Goal: Task Accomplishment & Management: Complete application form

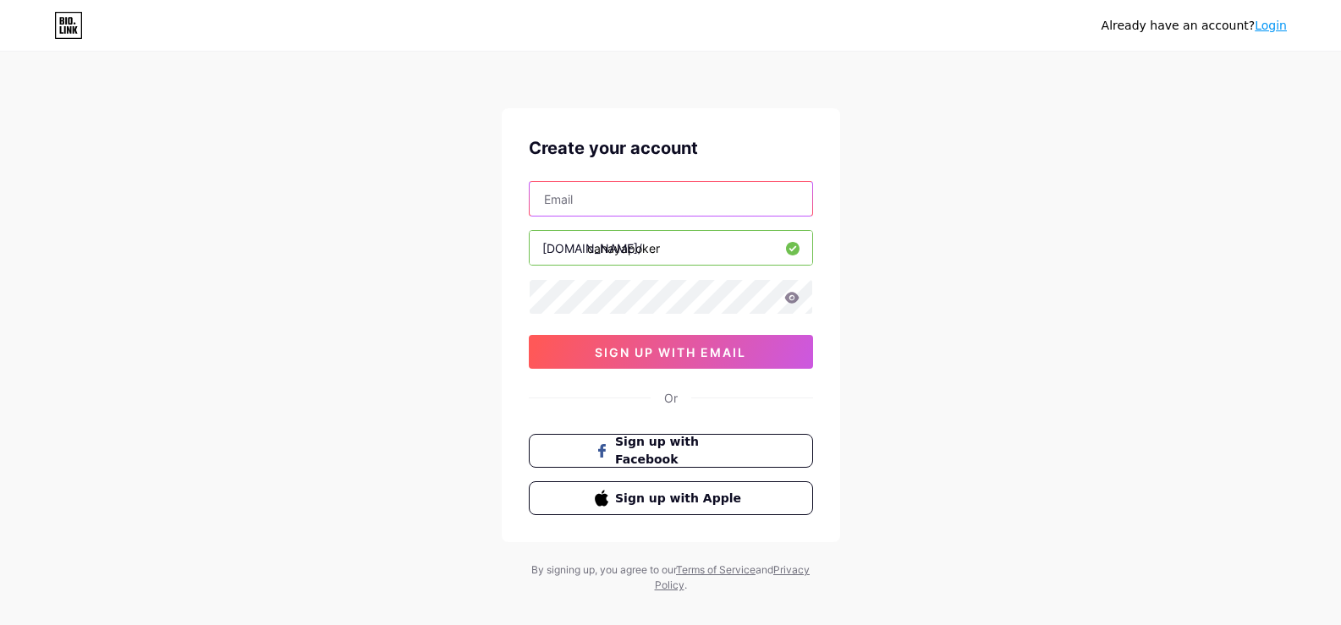
click at [639, 201] on input "text" at bounding box center [671, 199] width 283 height 34
type input "[EMAIL_ADDRESS][DOMAIN_NAME]"
click at [791, 297] on icon at bounding box center [791, 297] width 14 height 11
click at [799, 299] on icon at bounding box center [791, 298] width 15 height 12
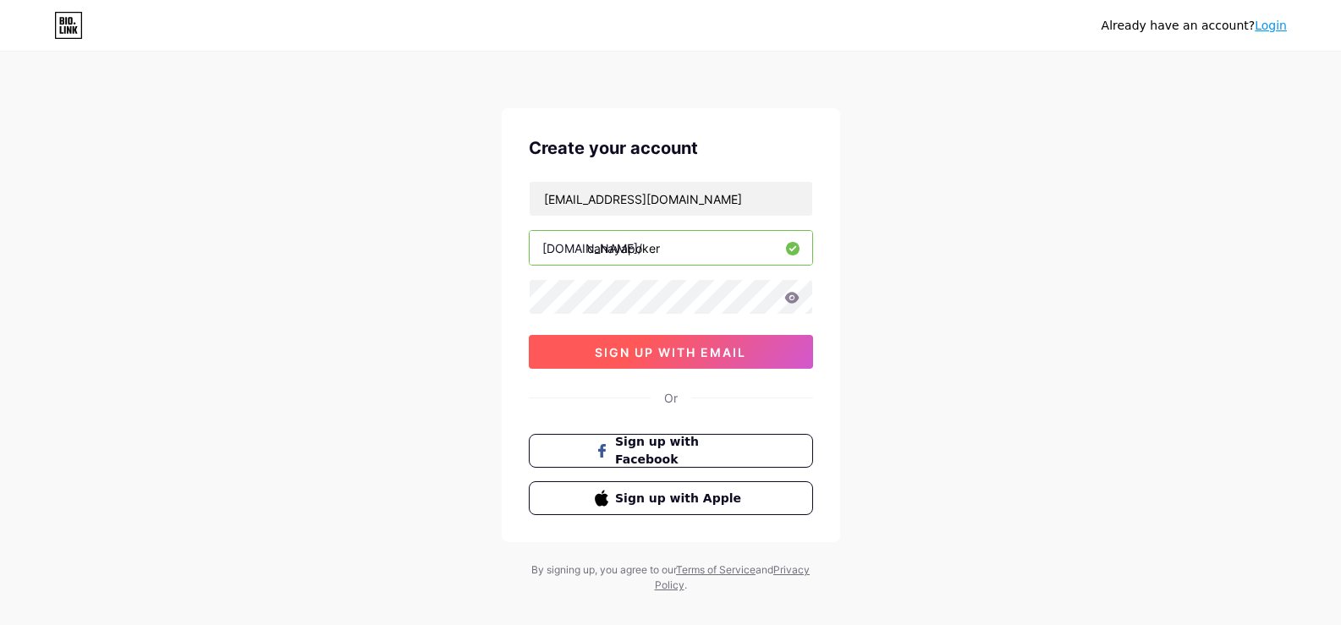
click at [670, 351] on span "sign up with email" at bounding box center [670, 352] width 151 height 14
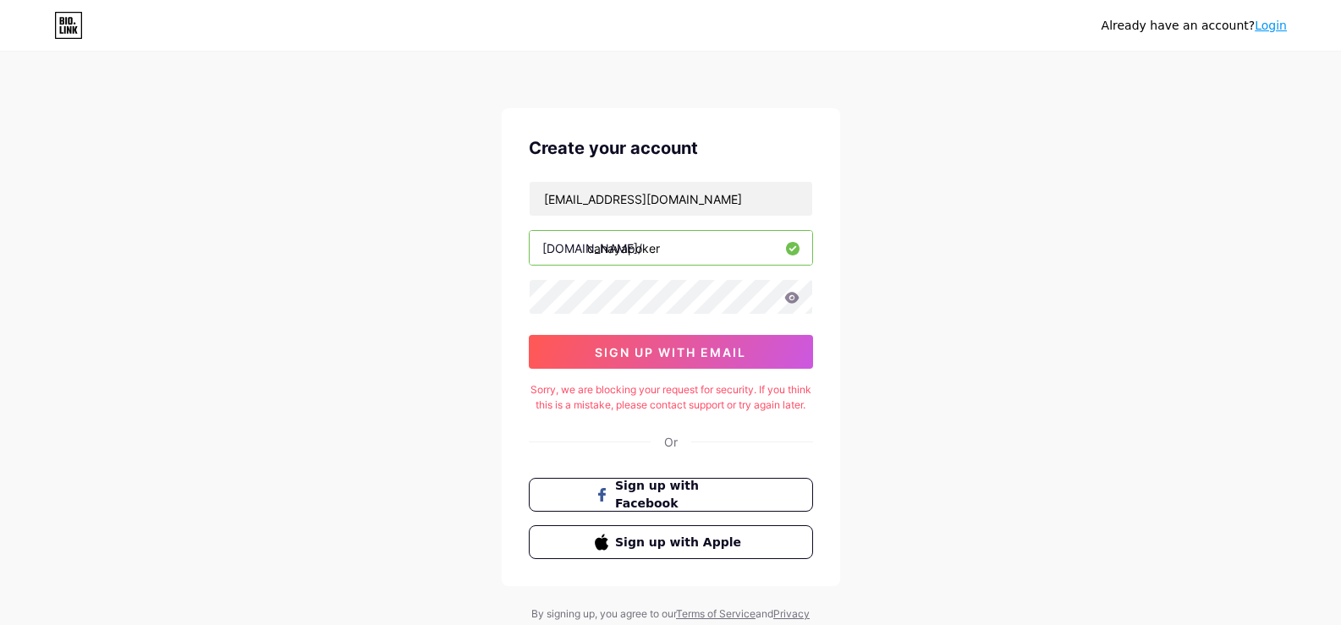
click at [1275, 28] on link "Login" at bounding box center [1271, 26] width 32 height 14
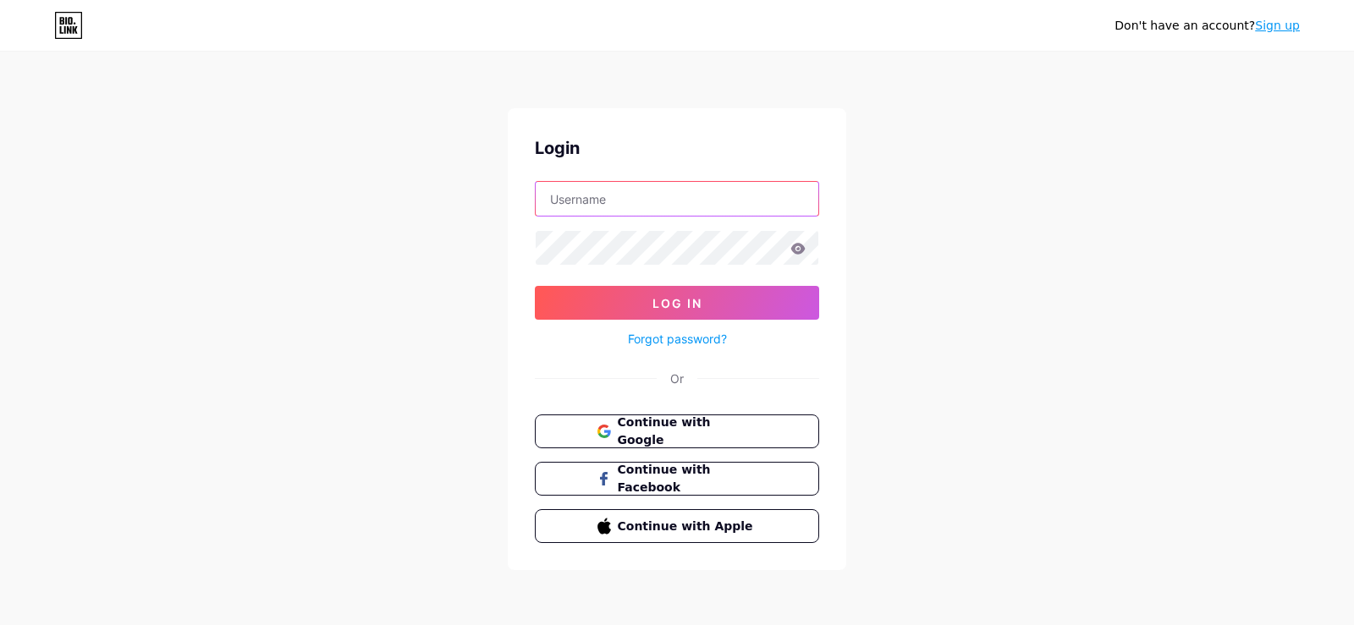
click at [686, 188] on input "text" at bounding box center [677, 199] width 283 height 34
type input "[EMAIL_ADDRESS][DOMAIN_NAME]"
click at [793, 244] on icon at bounding box center [797, 249] width 15 height 12
click at [796, 248] on icon at bounding box center [797, 249] width 15 height 12
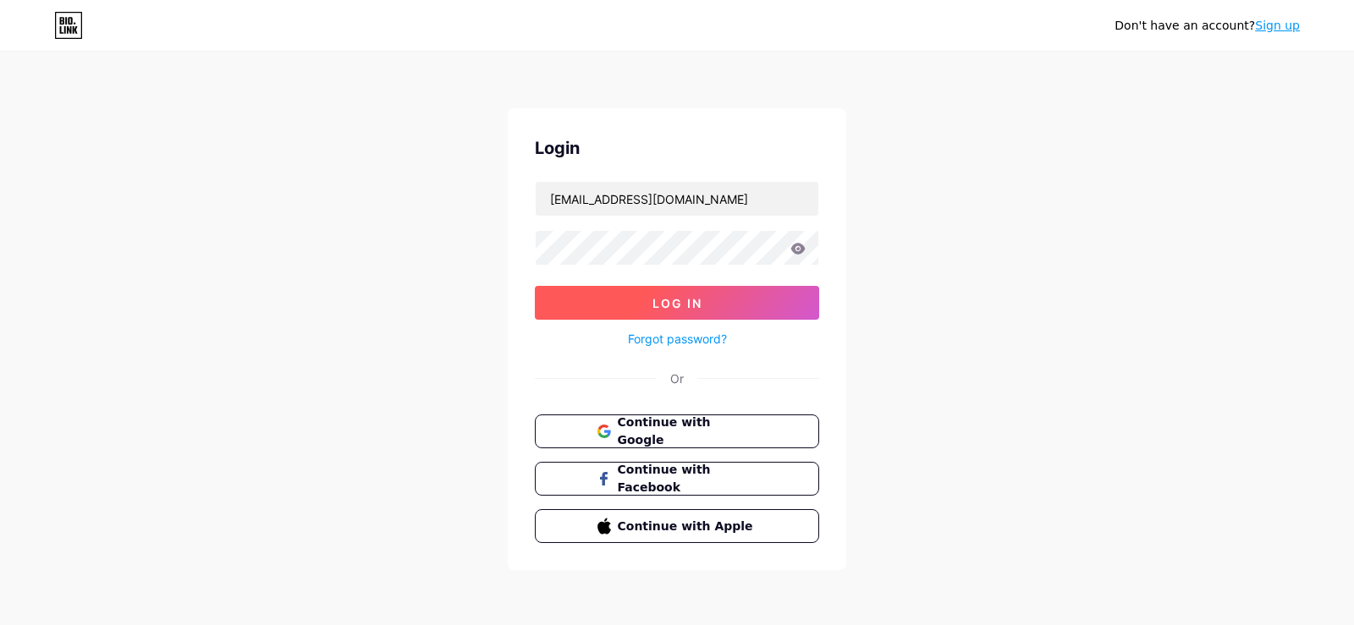
click at [722, 299] on button "Log In" at bounding box center [677, 303] width 284 height 34
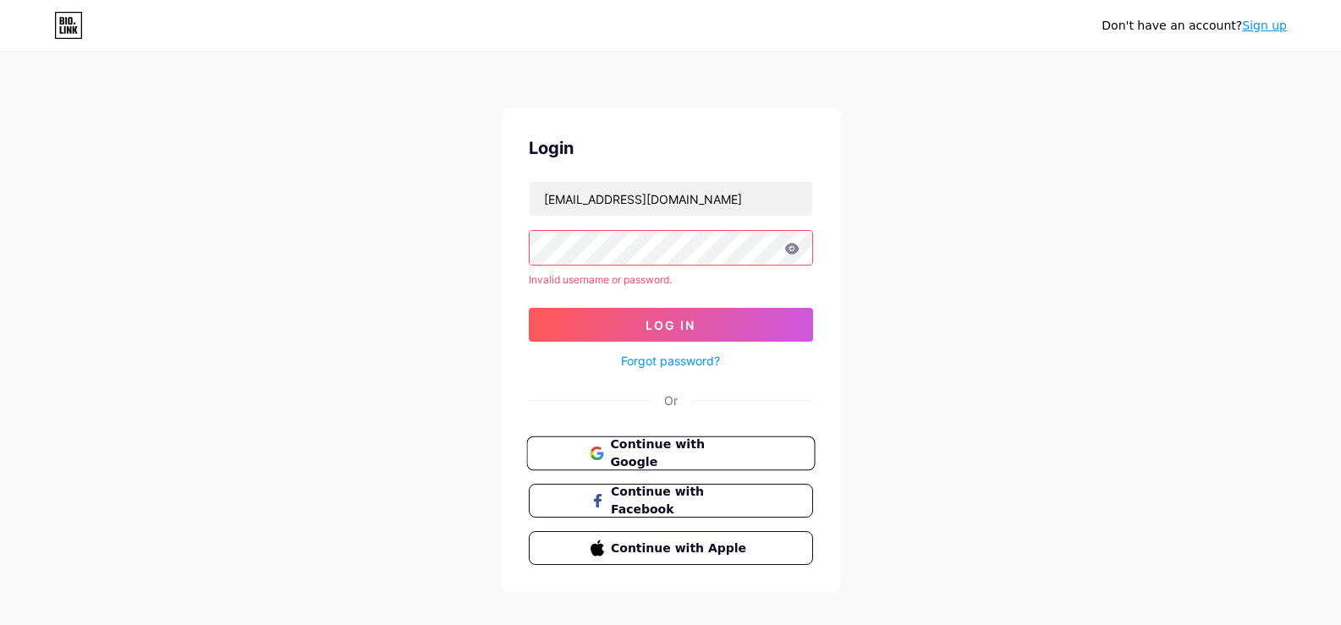
click at [635, 446] on span "Continue with Google" at bounding box center [680, 454] width 141 height 36
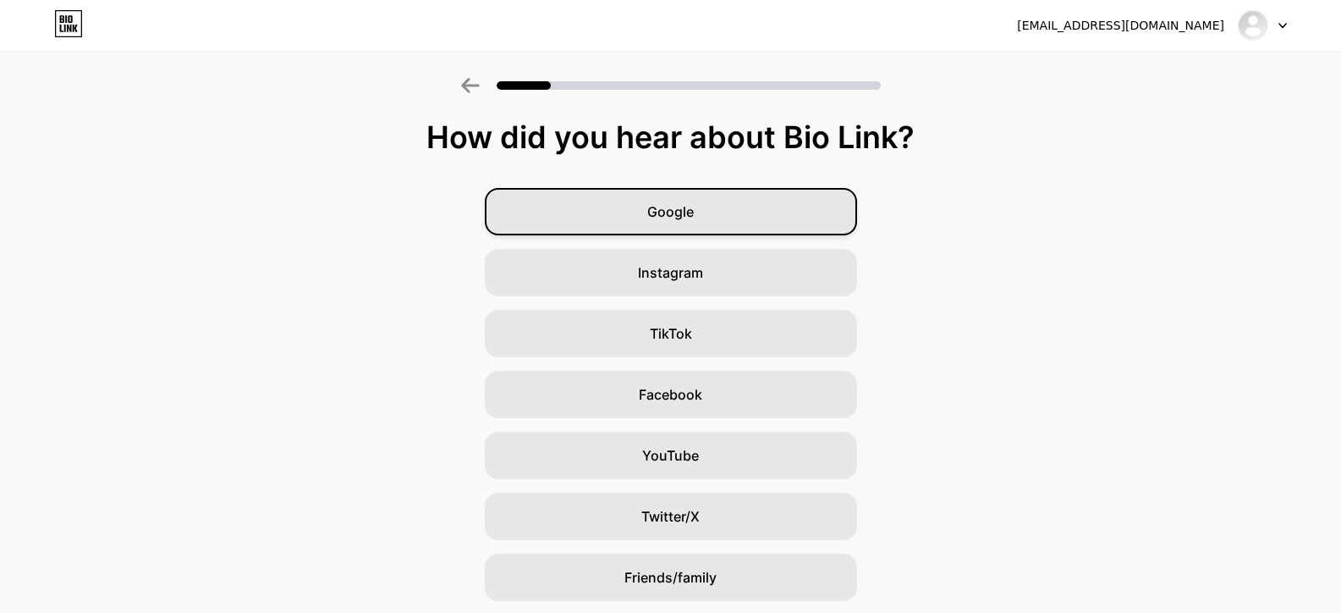
click at [653, 211] on span "Google" at bounding box center [670, 211] width 47 height 20
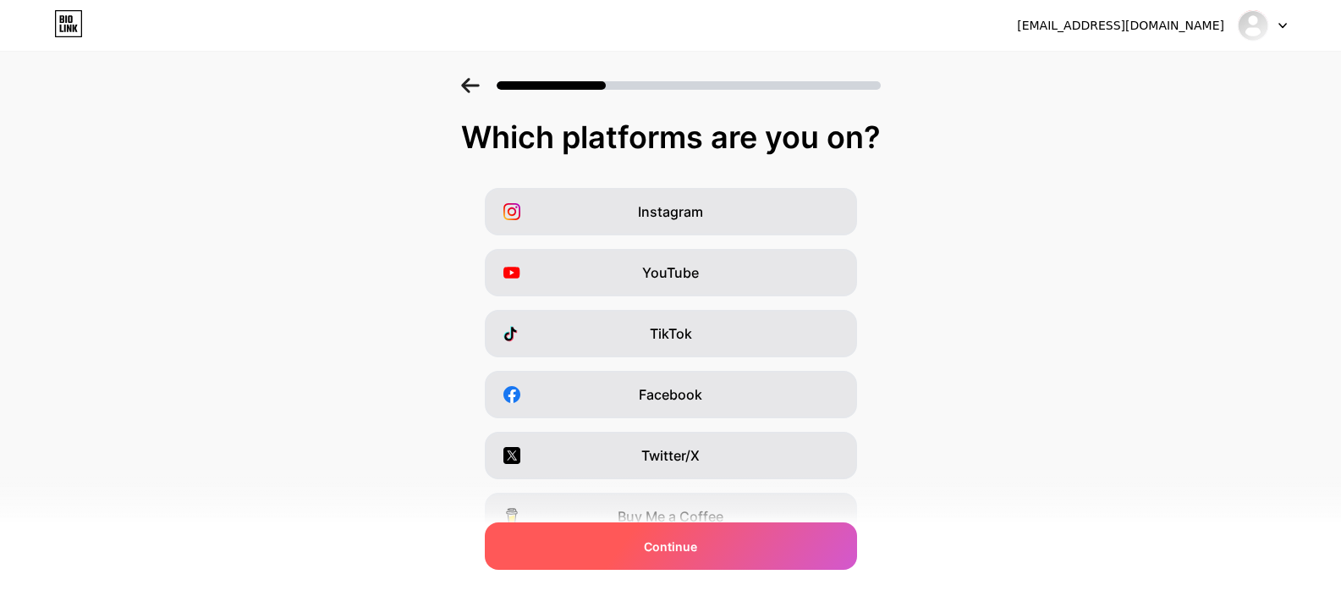
click at [728, 547] on div "Continue" at bounding box center [671, 545] width 372 height 47
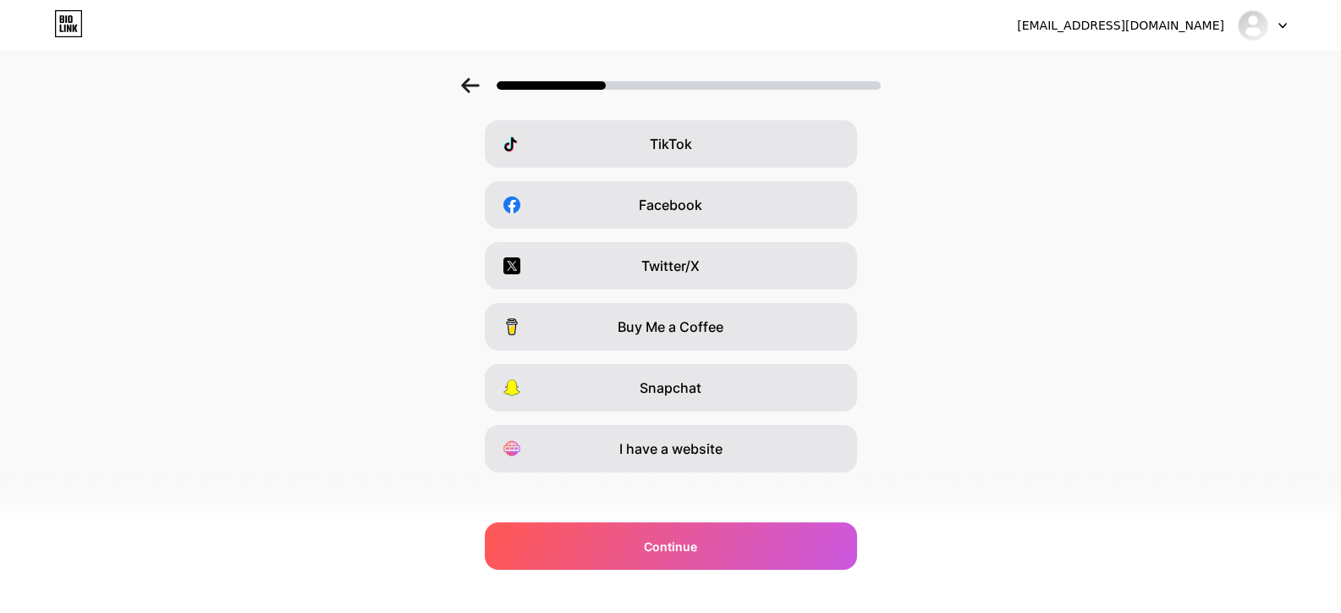
scroll to position [201, 0]
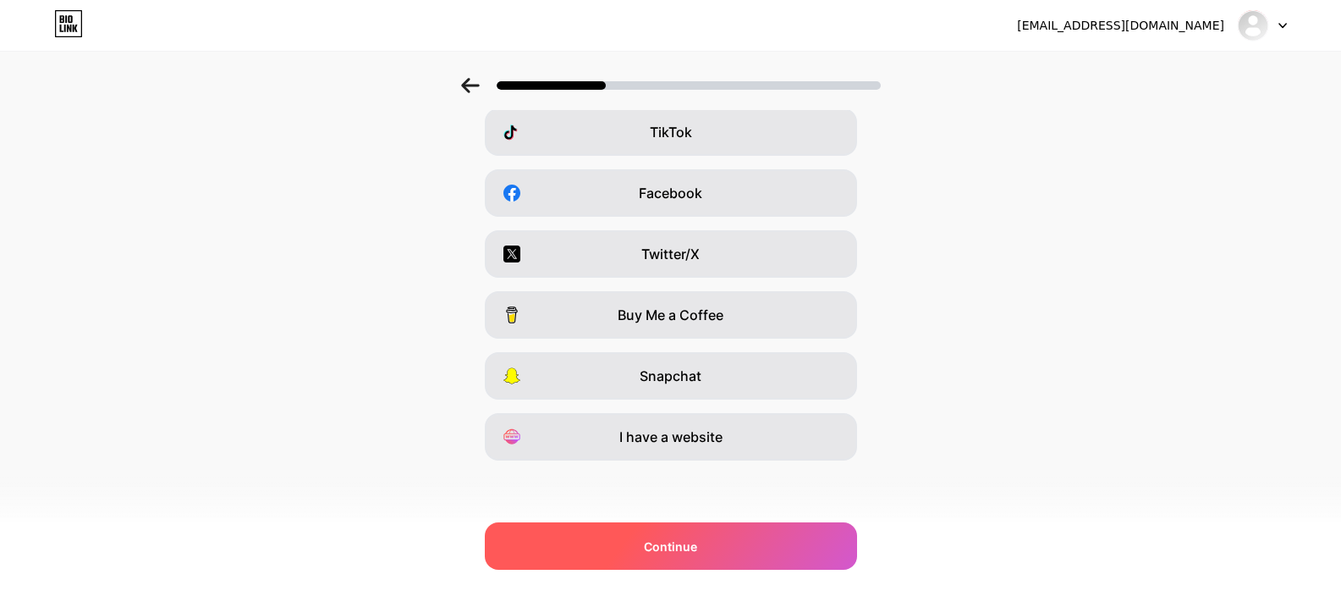
click at [707, 541] on div "Continue" at bounding box center [671, 545] width 372 height 47
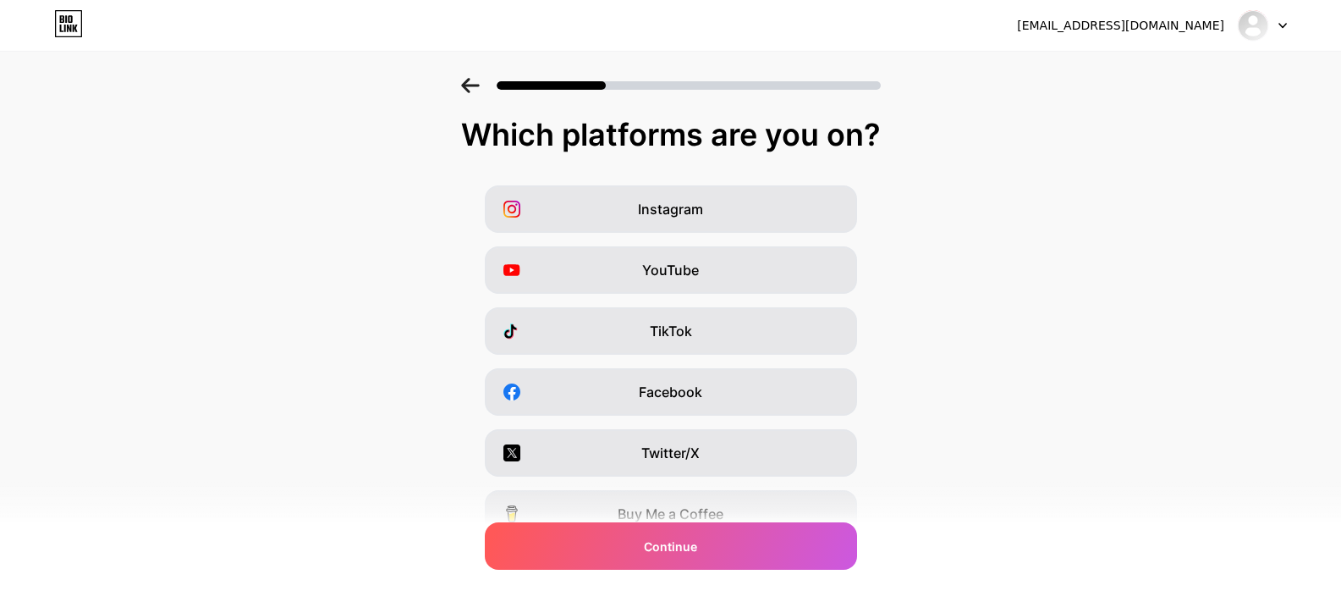
scroll to position [0, 0]
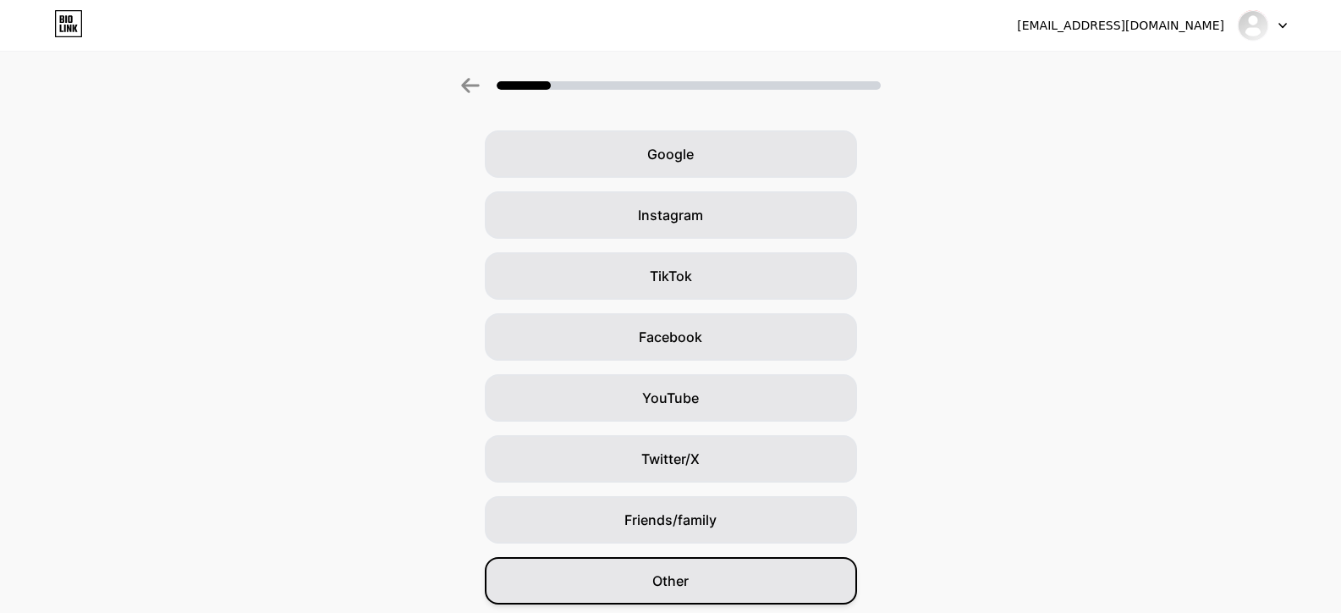
scroll to position [117, 0]
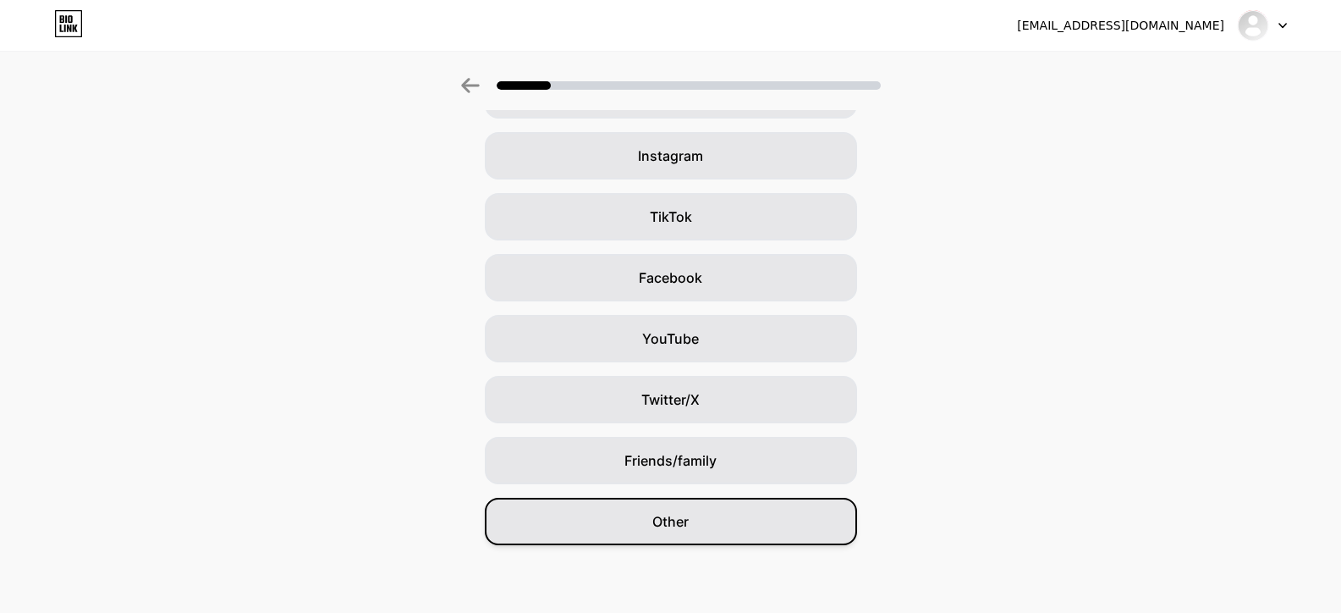
click at [698, 529] on div "Other" at bounding box center [671, 520] width 372 height 47
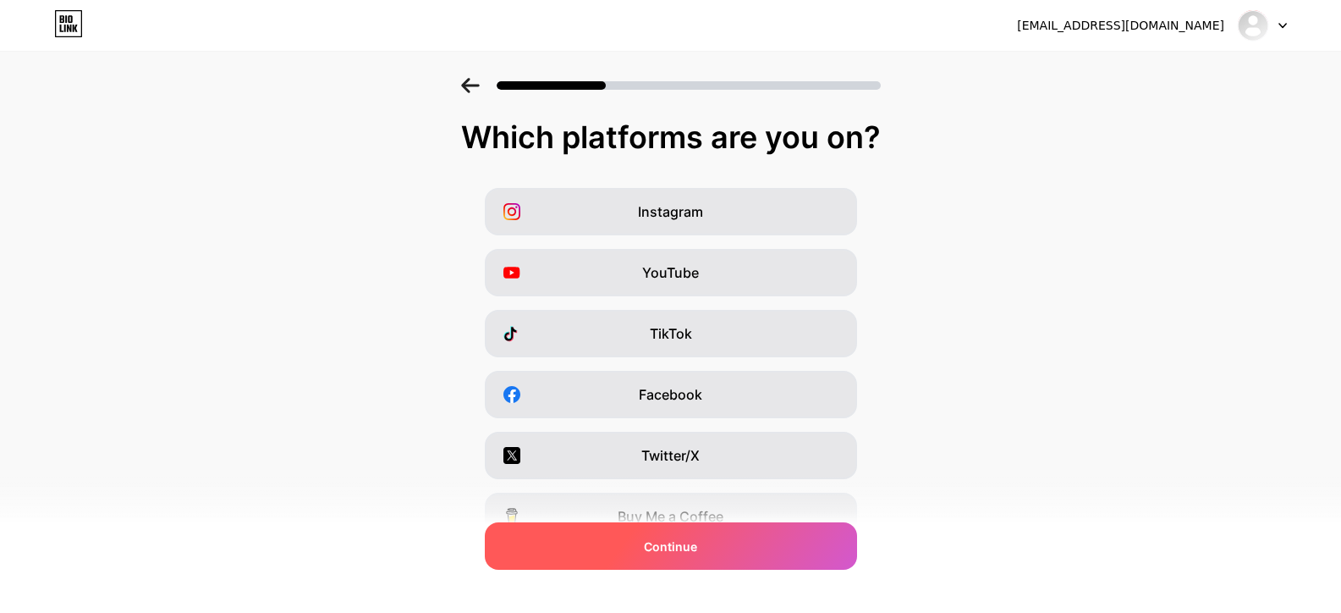
click at [787, 532] on div "Continue" at bounding box center [671, 545] width 372 height 47
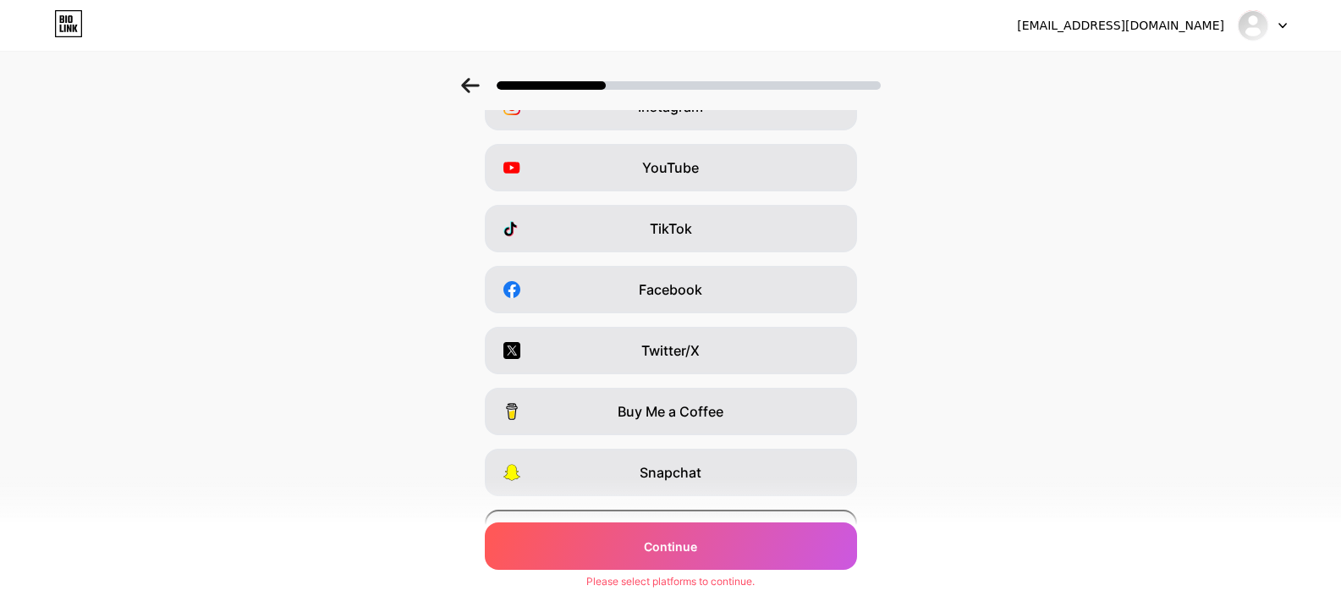
scroll to position [201, 0]
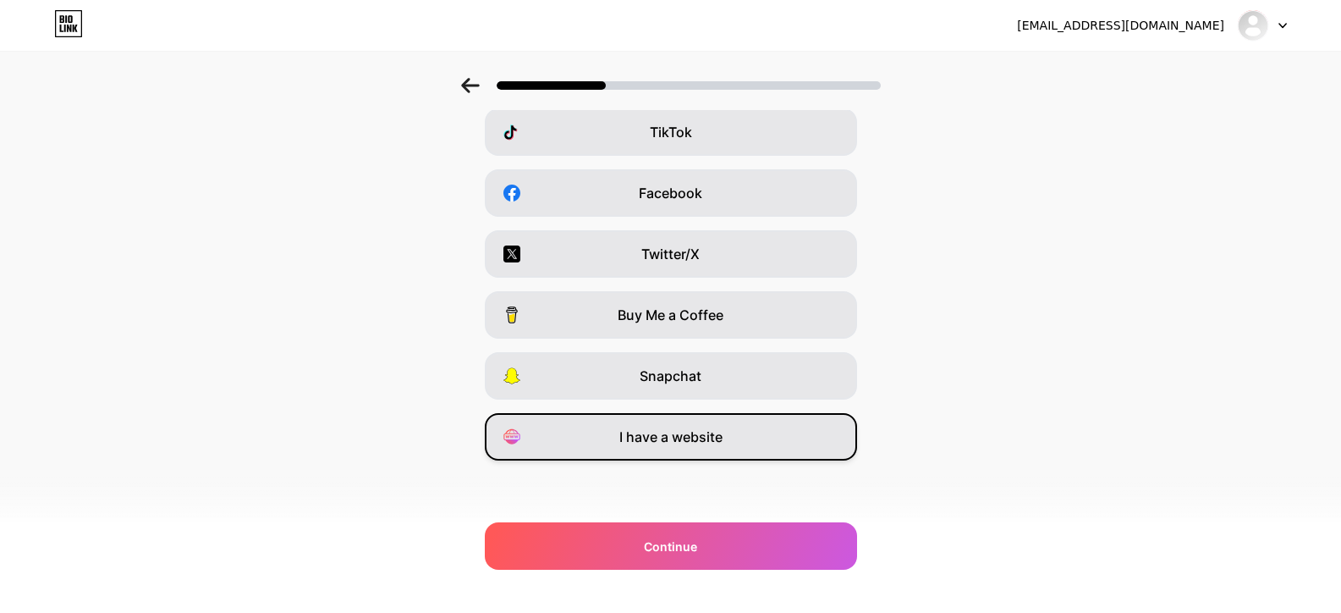
click at [739, 443] on div "I have a website" at bounding box center [671, 436] width 372 height 47
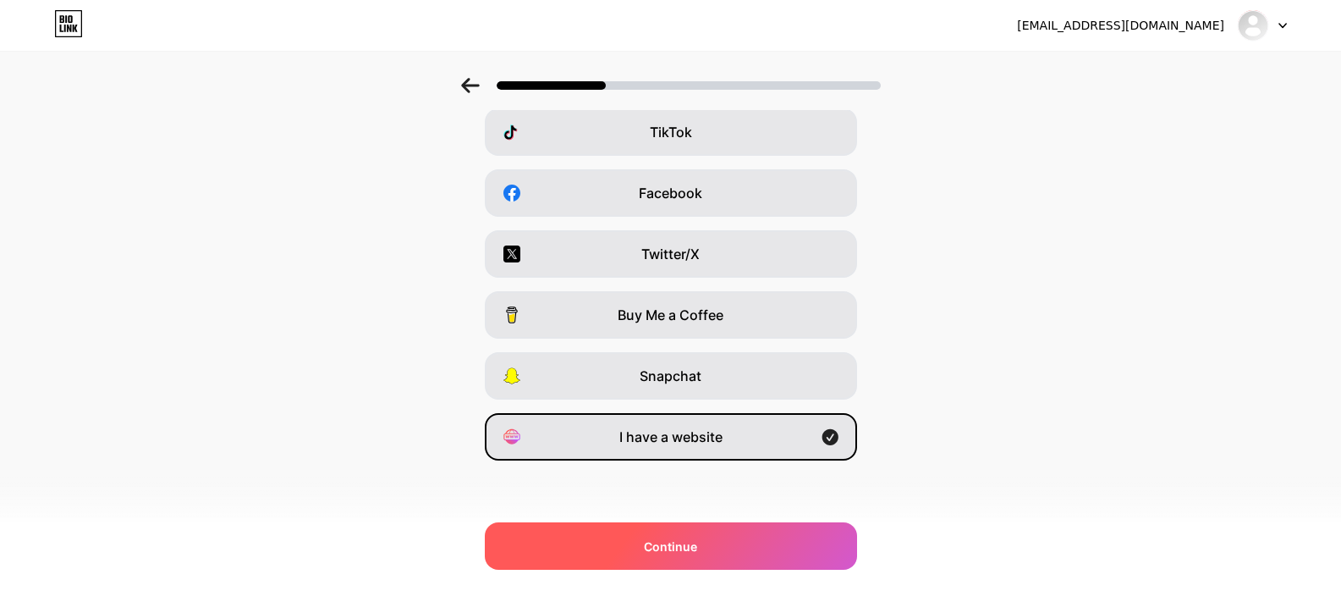
click at [766, 532] on div "Continue" at bounding box center [671, 545] width 372 height 47
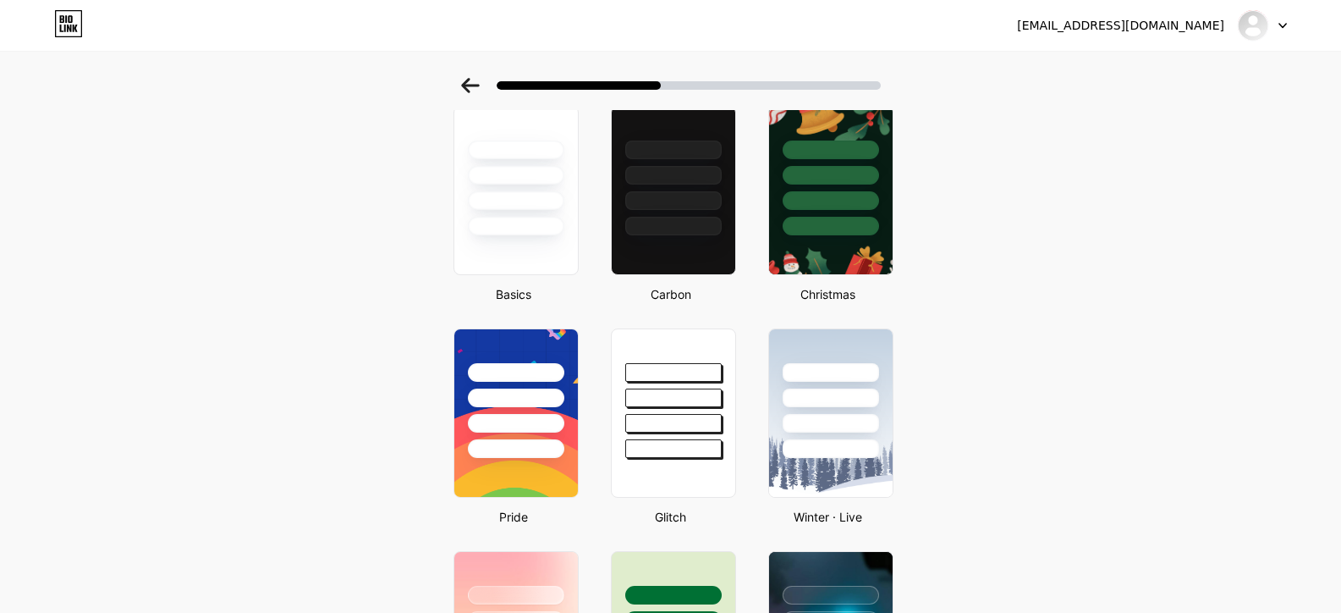
scroll to position [85, 0]
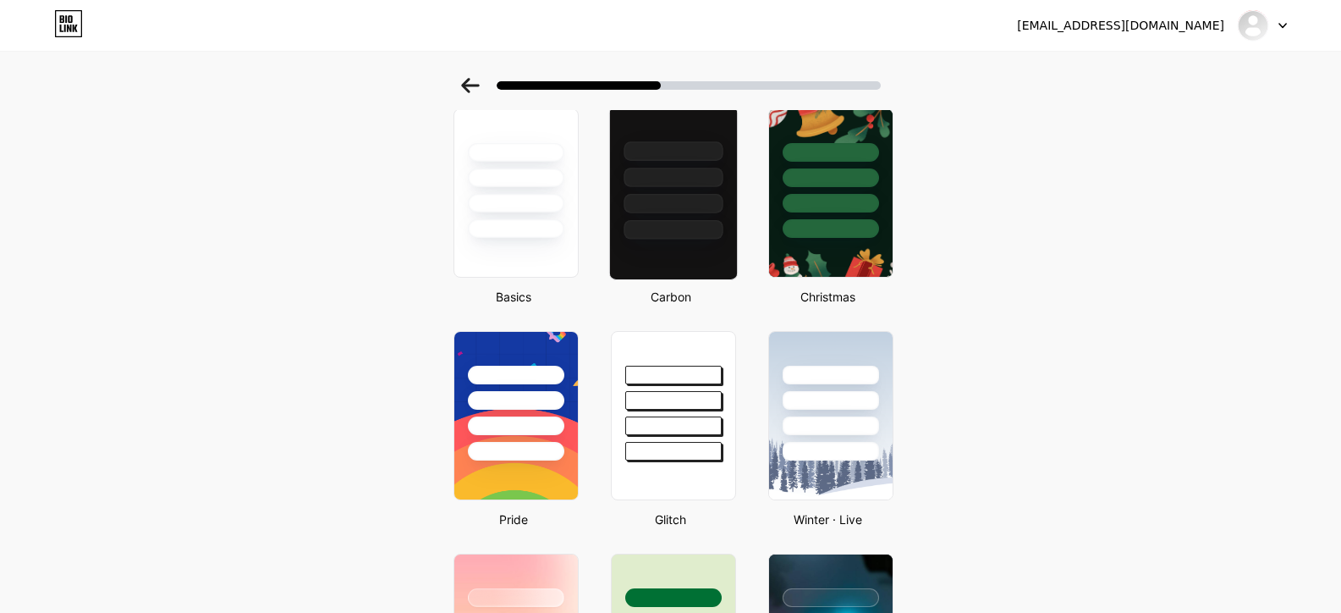
click at [730, 228] on div at bounding box center [672, 173] width 127 height 133
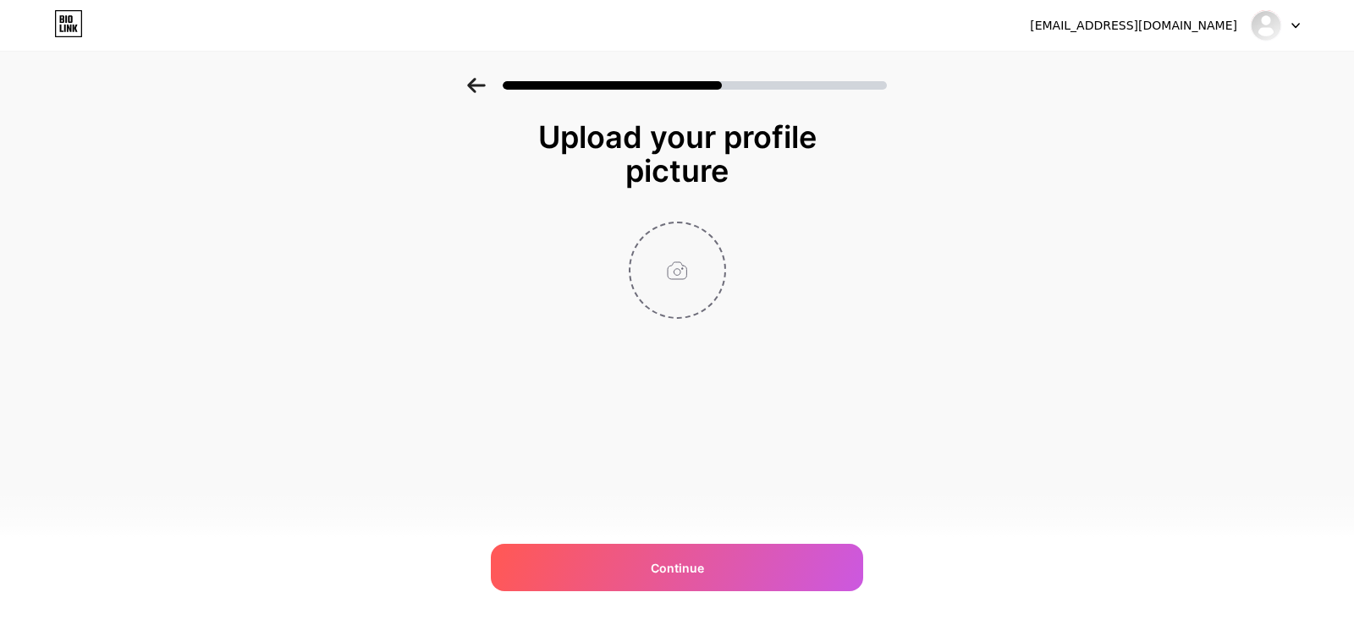
click at [692, 263] on input "file" at bounding box center [677, 270] width 94 height 94
type input "C:\fakepath\Screenshot_8.png"
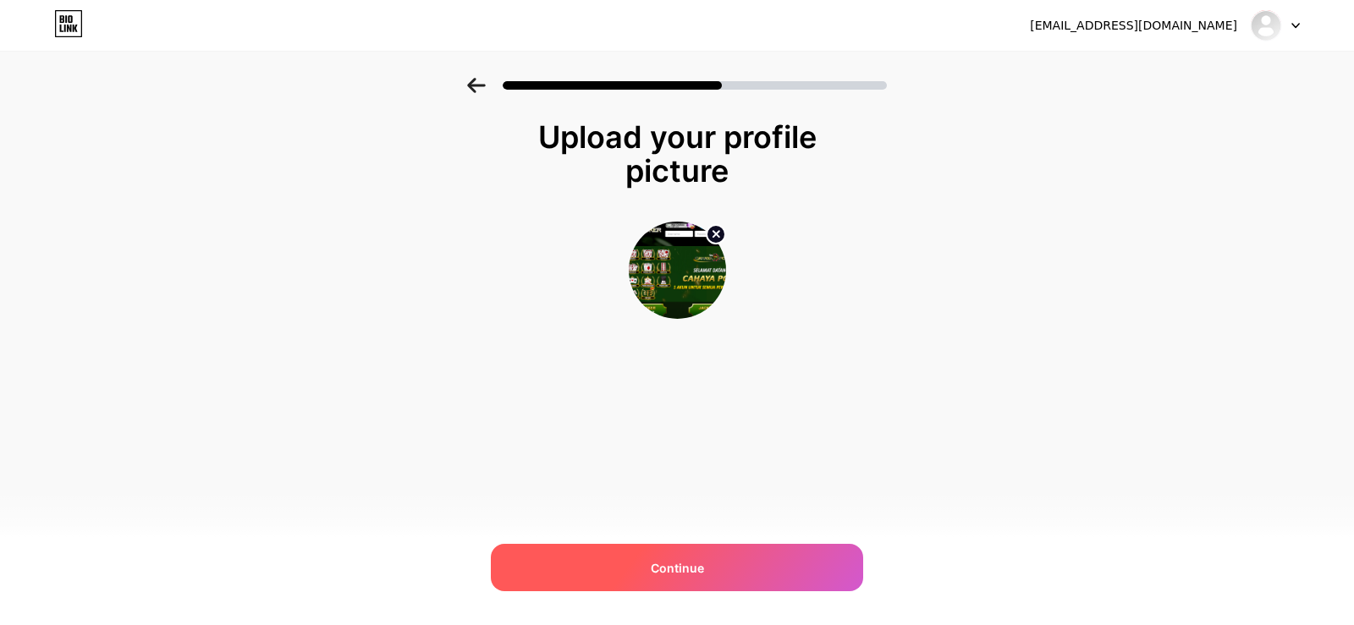
click at [709, 579] on div "Continue" at bounding box center [677, 567] width 372 height 47
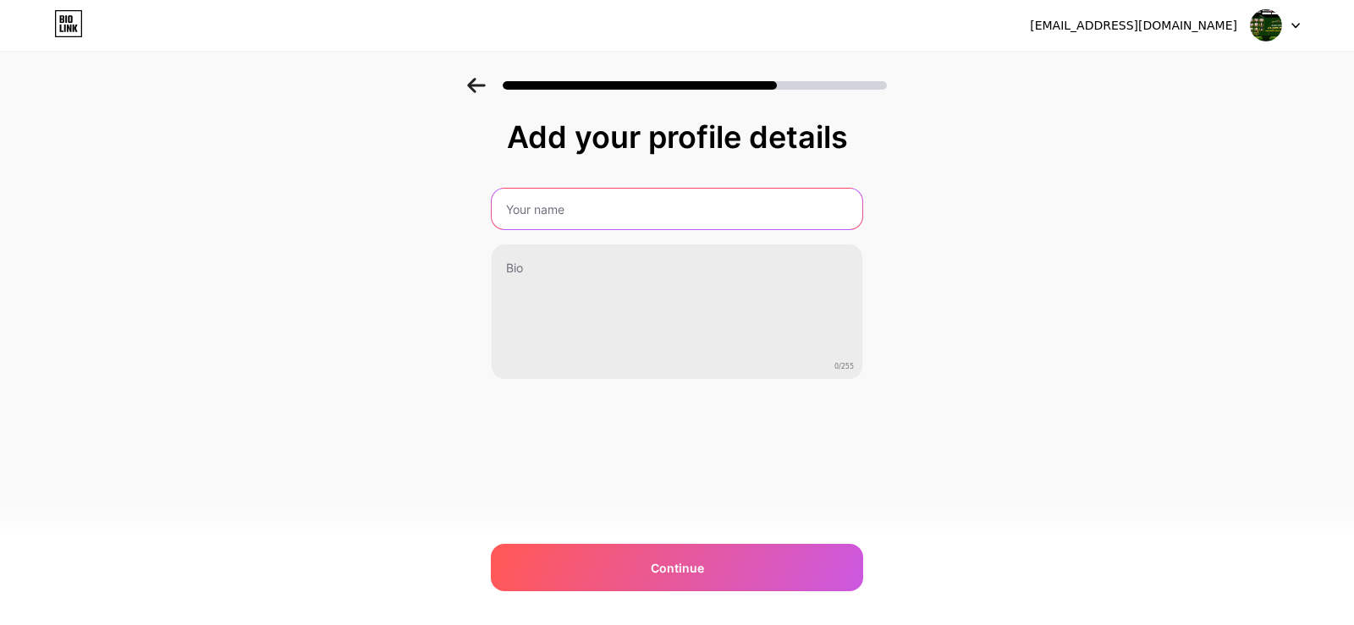
click at [531, 204] on input "text" at bounding box center [677, 209] width 371 height 41
type input "Cahayapoker"
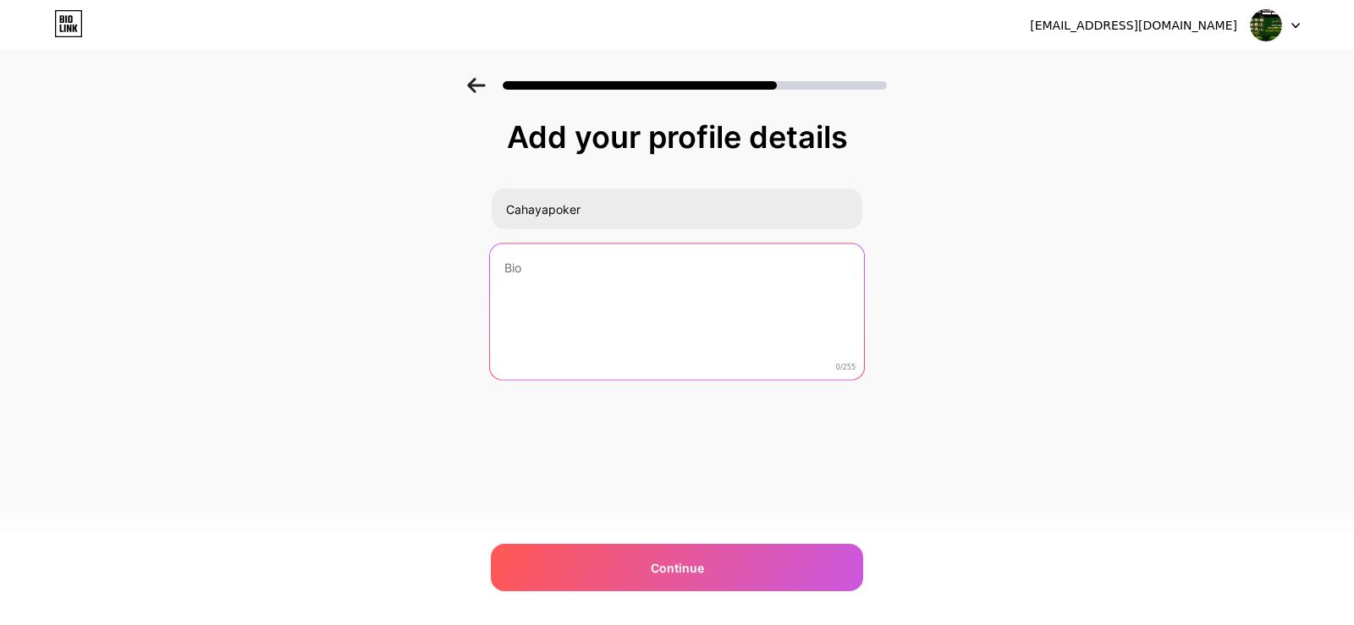
click at [528, 302] on textarea at bounding box center [677, 313] width 374 height 138
click at [569, 268] on textarea at bounding box center [677, 313] width 374 height 138
paste textarea "Tempat berbagi informasi [PERSON_NAME] strategi bermain poker online. Kunjungi …"
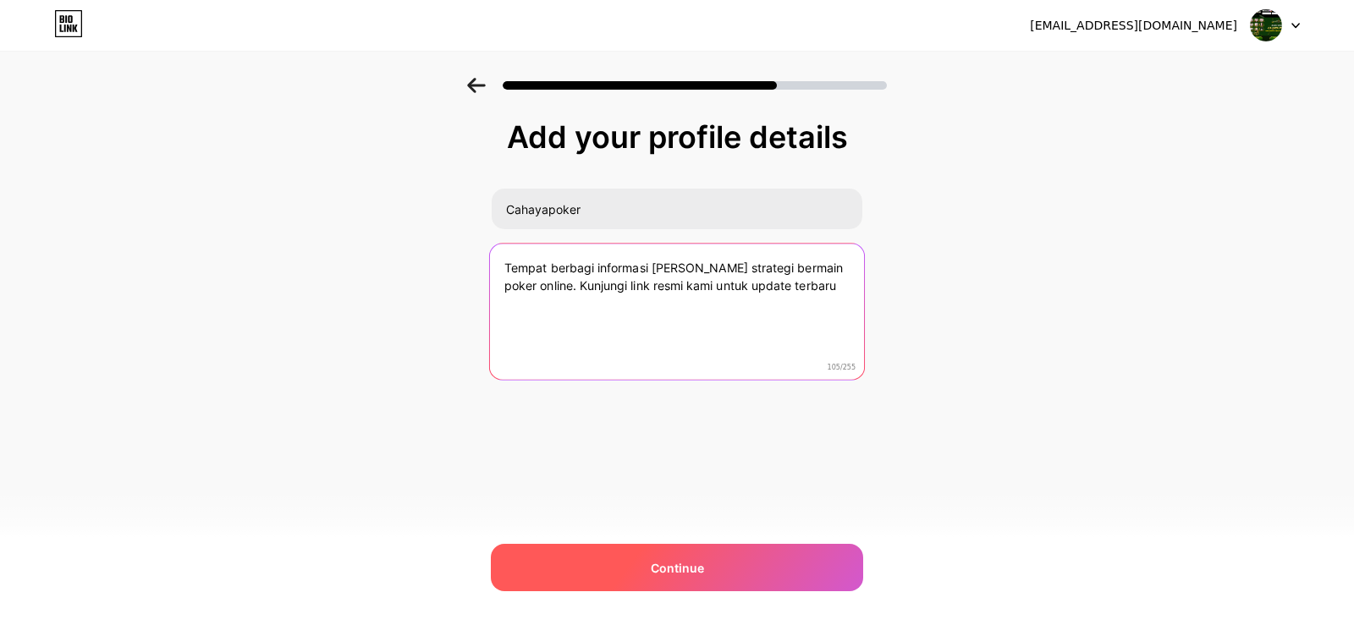
type textarea "Tempat berbagi informasi [PERSON_NAME] strategi bermain poker online. Kunjungi …"
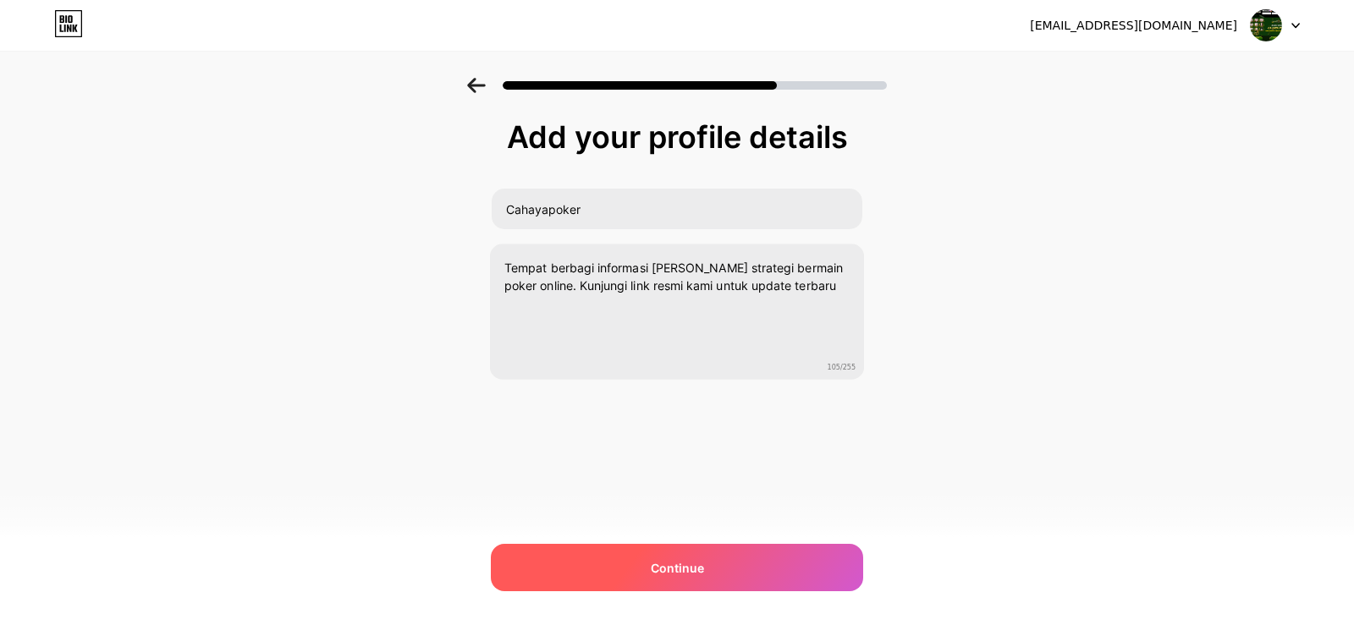
click at [717, 575] on div "Continue" at bounding box center [677, 567] width 372 height 47
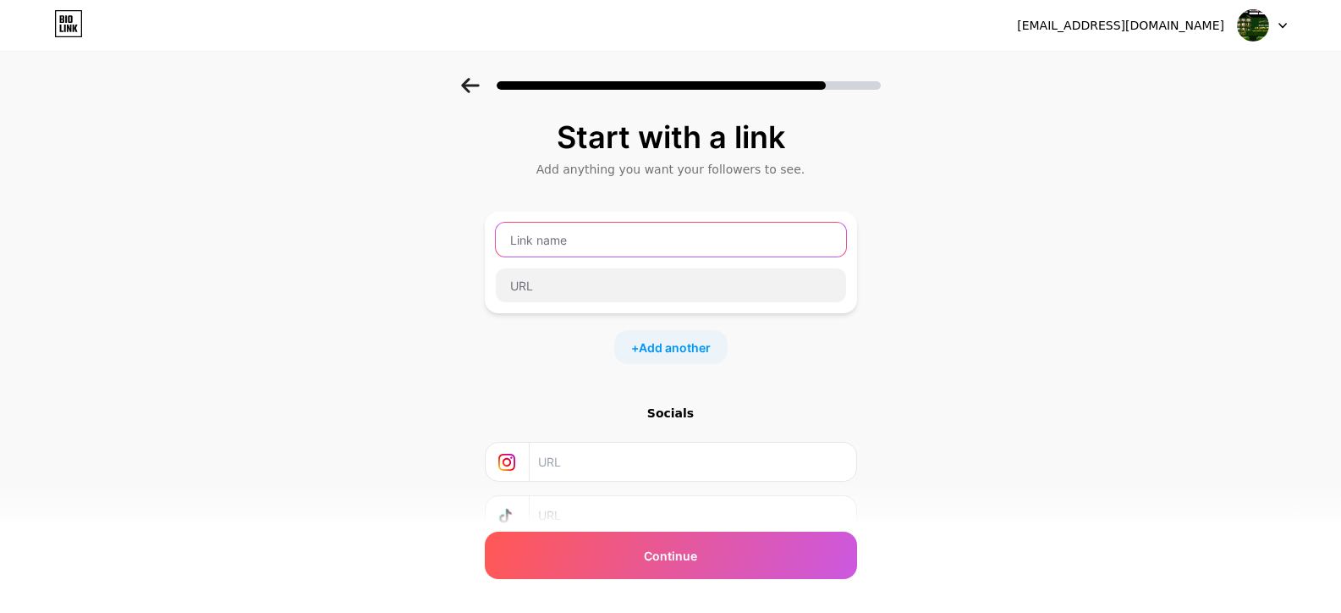
click at [596, 234] on input "text" at bounding box center [671, 240] width 350 height 34
type input "Cahayapoker"
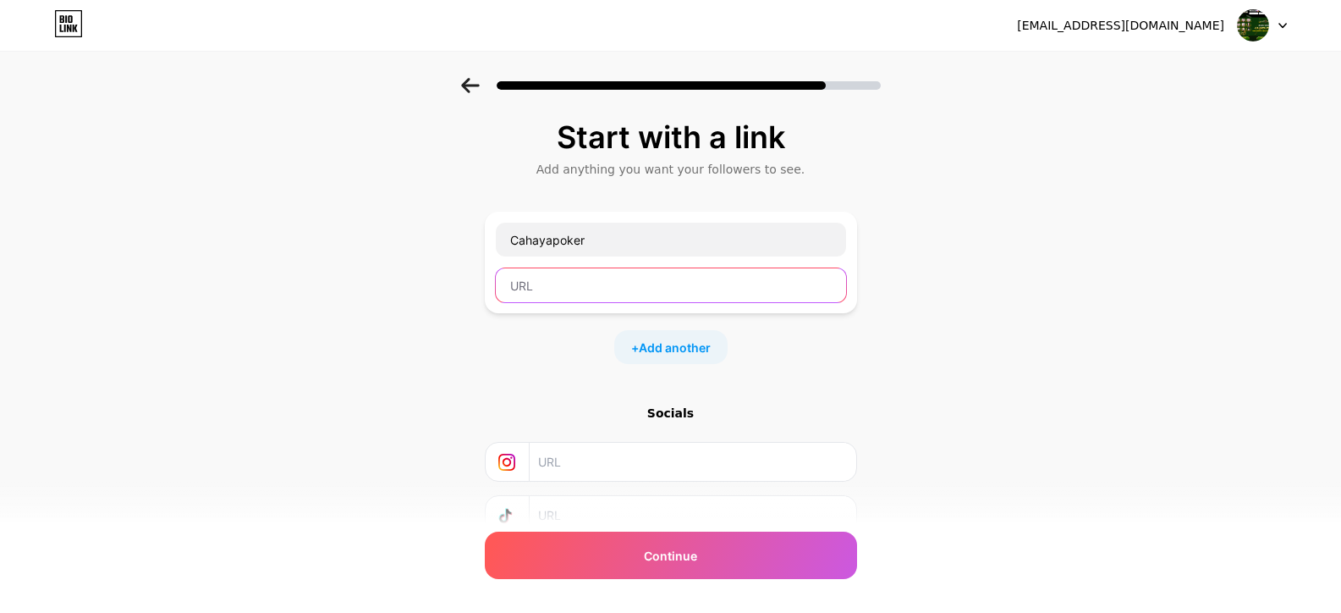
click at [602, 288] on input "text" at bounding box center [671, 285] width 350 height 34
paste input "[URL][DOMAIN_NAME]"
type input "[URL][DOMAIN_NAME]"
click at [1030, 357] on div "Start with a link Add anything you want your followers to see. Cahayapoker [URL…" at bounding box center [670, 375] width 1341 height 595
click at [785, 283] on input "[URL][DOMAIN_NAME]" at bounding box center [671, 285] width 350 height 34
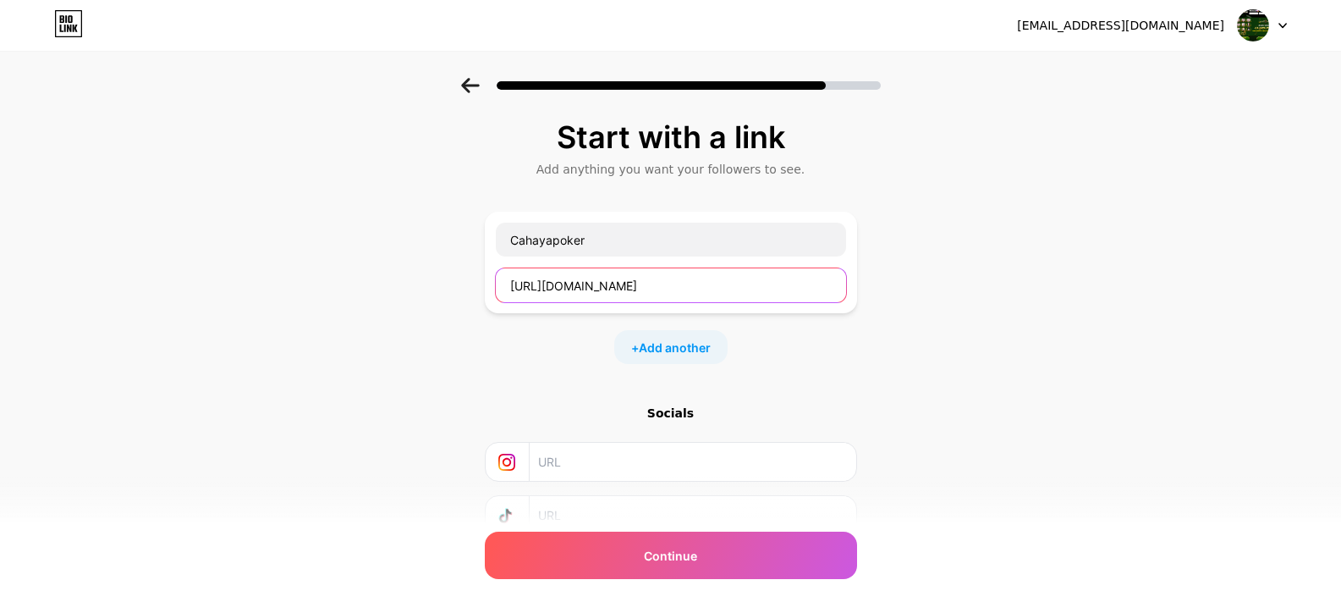
click at [784, 283] on input "[URL][DOMAIN_NAME]" at bounding box center [671, 285] width 350 height 34
click at [1088, 290] on div "Start with a link Add anything you want your followers to see. Cahayapoker + Ad…" at bounding box center [670, 375] width 1341 height 595
click at [583, 284] on input "text" at bounding box center [671, 285] width 350 height 34
paste input "[URL][DOMAIN_NAME]"
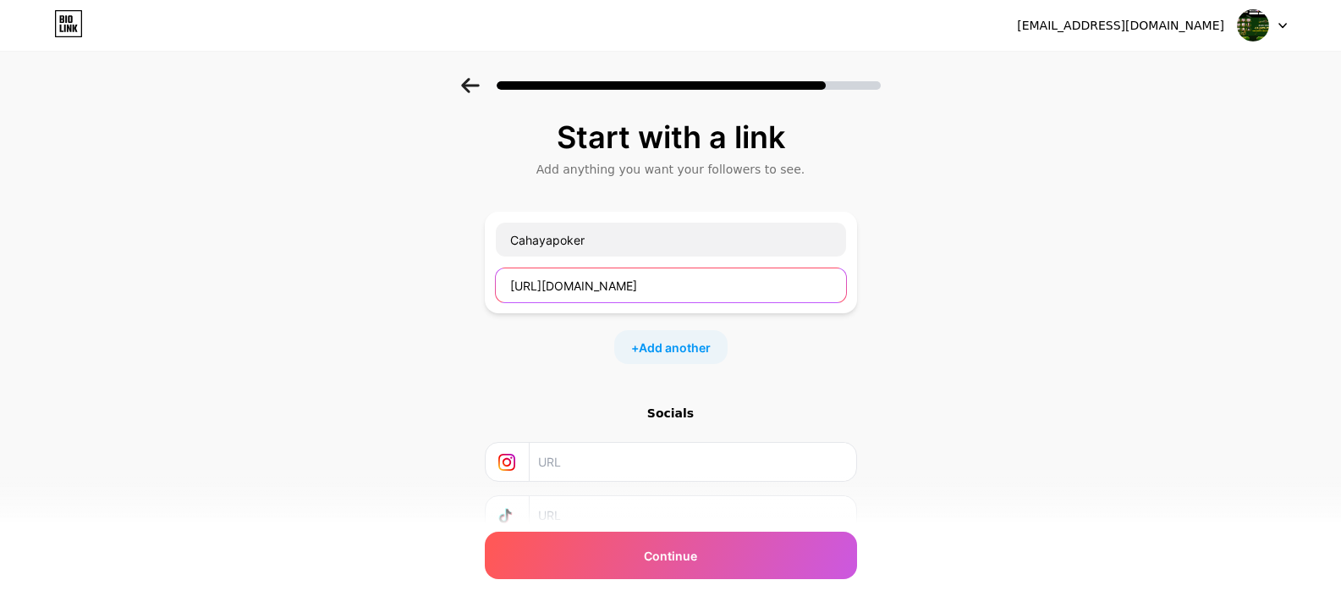
type input "[URL][DOMAIN_NAME]"
click at [1071, 292] on div "Start with a link Add anything you want your followers to see. Cahayapoker [URL…" at bounding box center [670, 375] width 1341 height 595
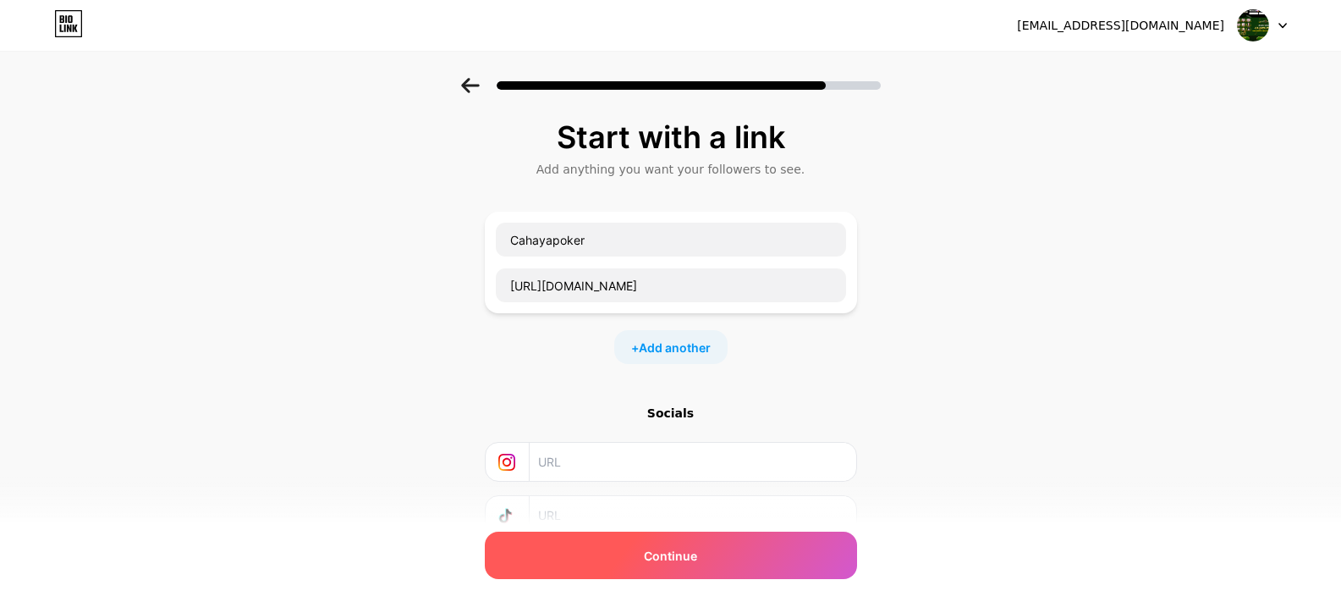
click at [738, 568] on div "Continue" at bounding box center [671, 554] width 372 height 47
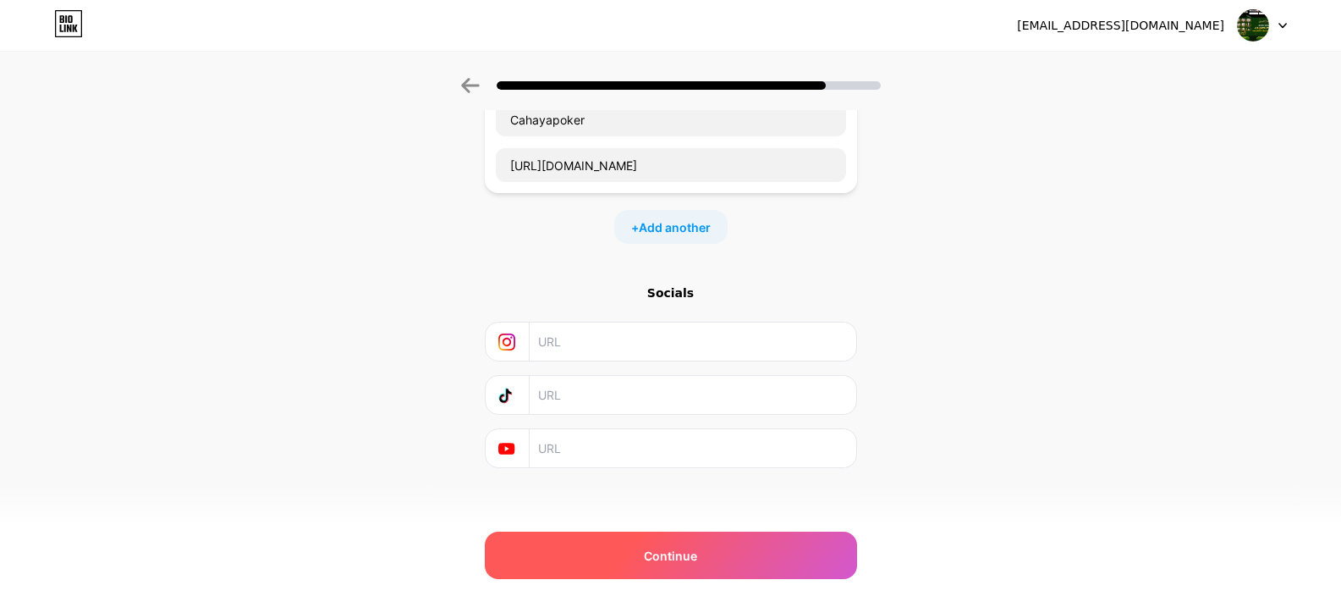
scroll to position [128, 0]
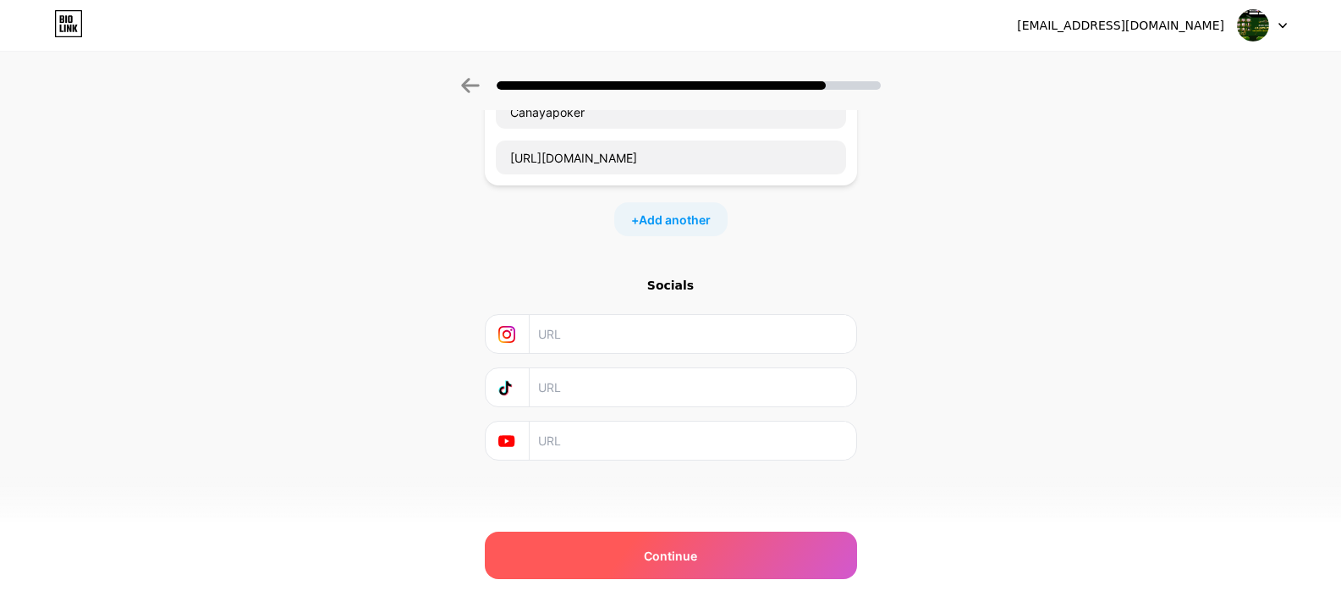
click at [713, 537] on div "Continue" at bounding box center [671, 554] width 372 height 47
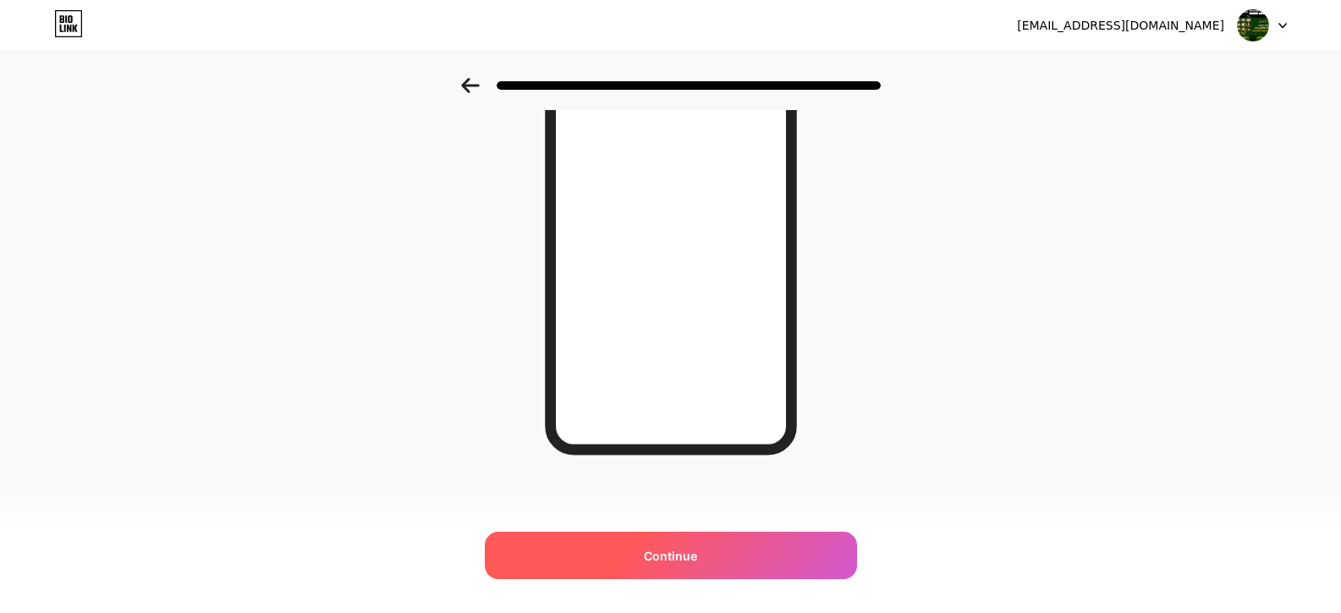
scroll to position [238, 0]
click at [692, 556] on span "Continue" at bounding box center [670, 556] width 53 height 18
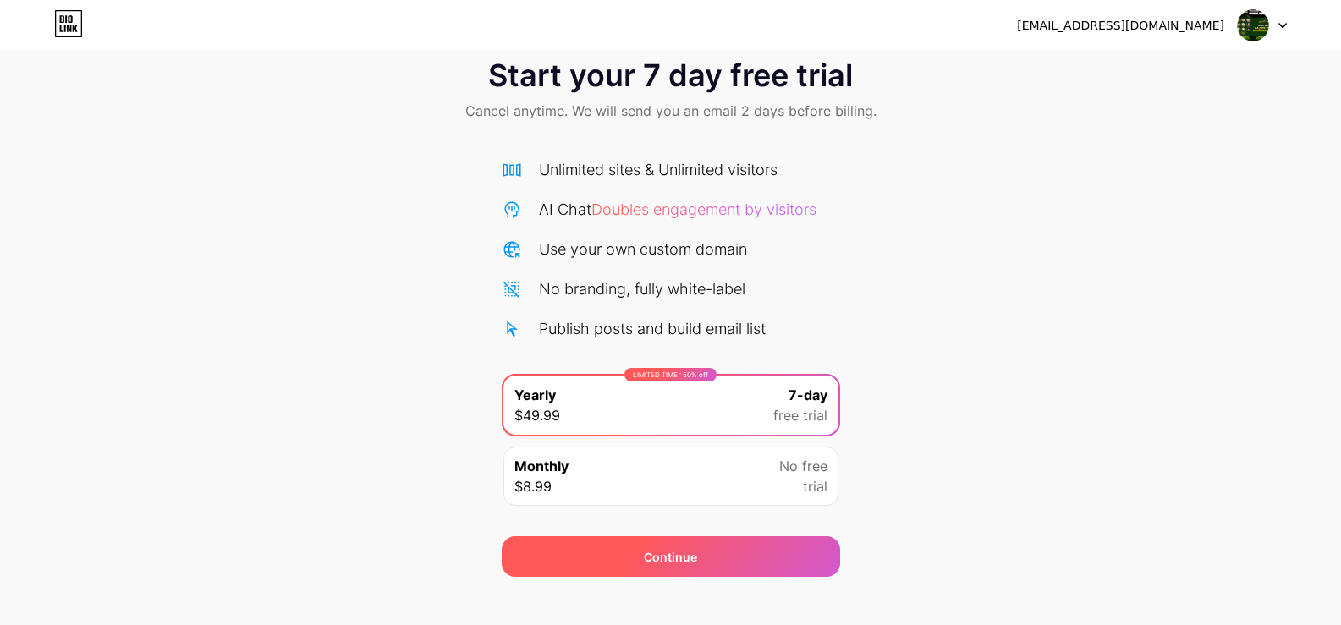
scroll to position [56, 0]
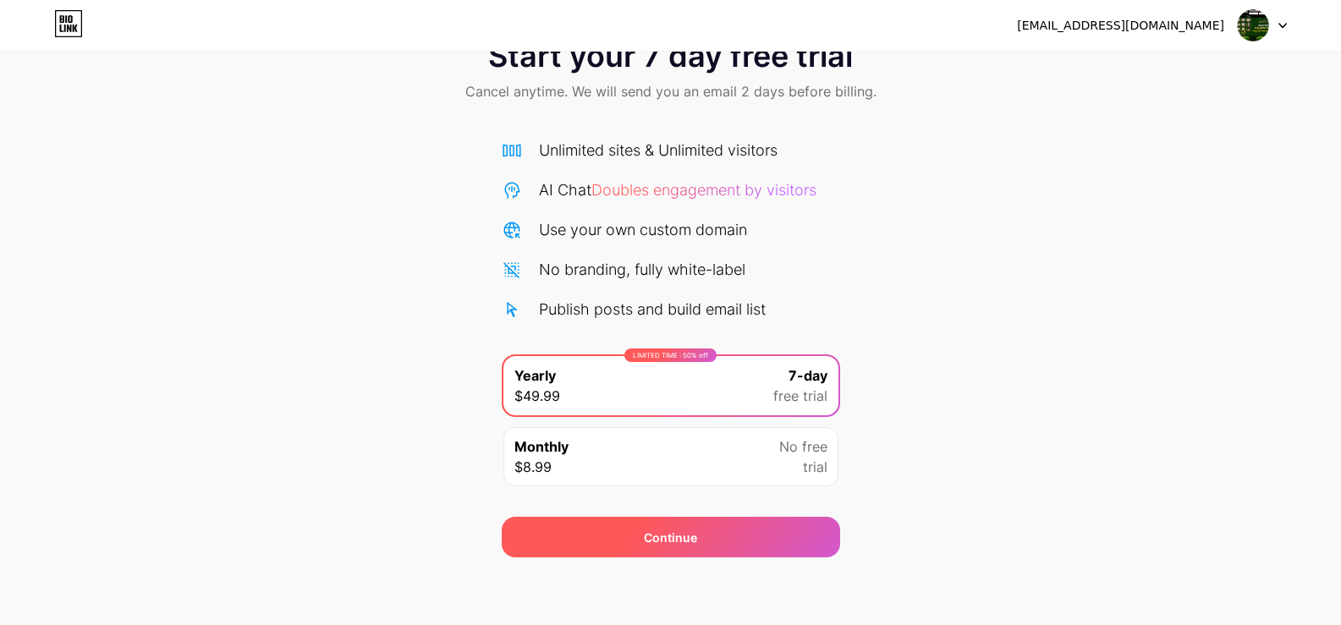
click at [759, 538] on div "Continue" at bounding box center [671, 537] width 338 height 41
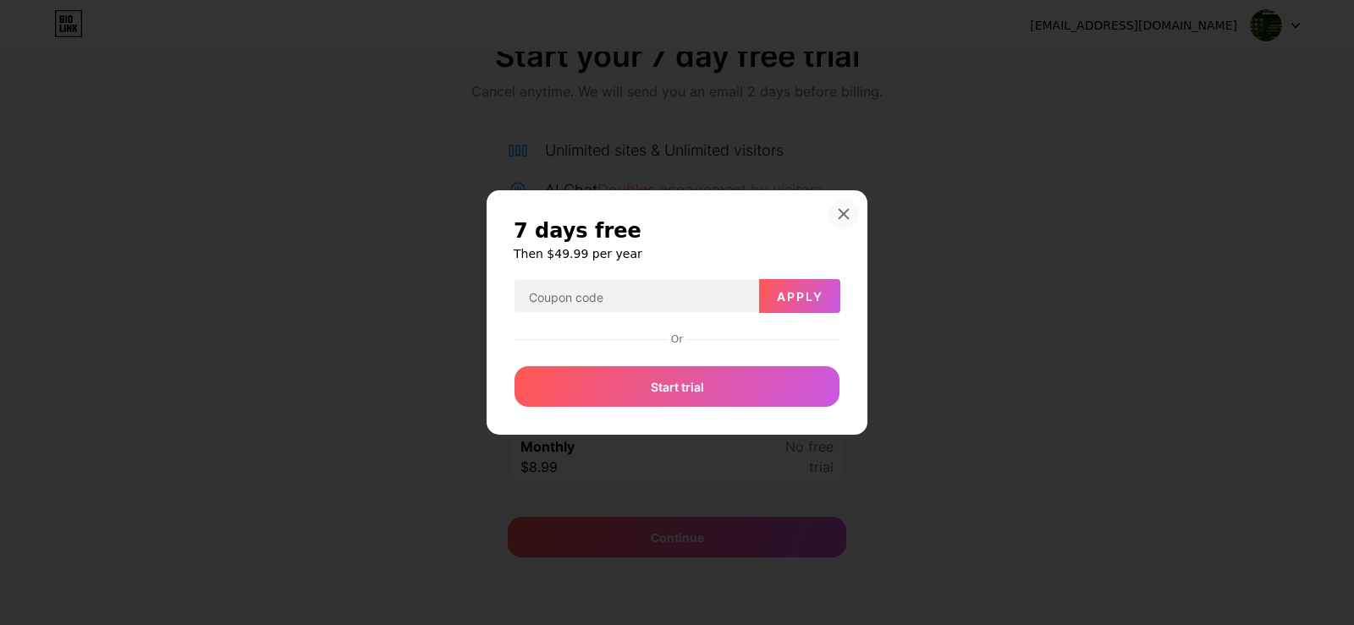
click at [834, 219] on div at bounding box center [843, 214] width 30 height 30
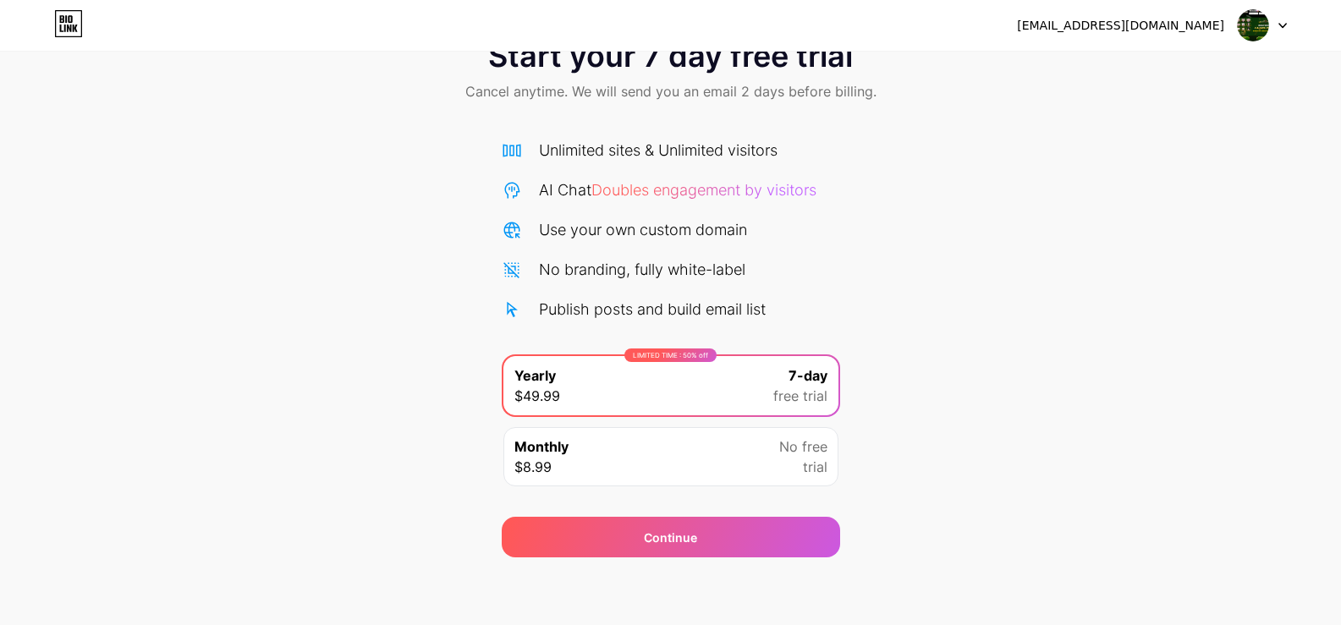
click at [1018, 346] on div "Start your 7 day free trial Cancel anytime. We will send you an email 2 days be…" at bounding box center [670, 290] width 1341 height 536
click at [680, 486] on div "Monthly $8.99 No free trial" at bounding box center [670, 456] width 335 height 59
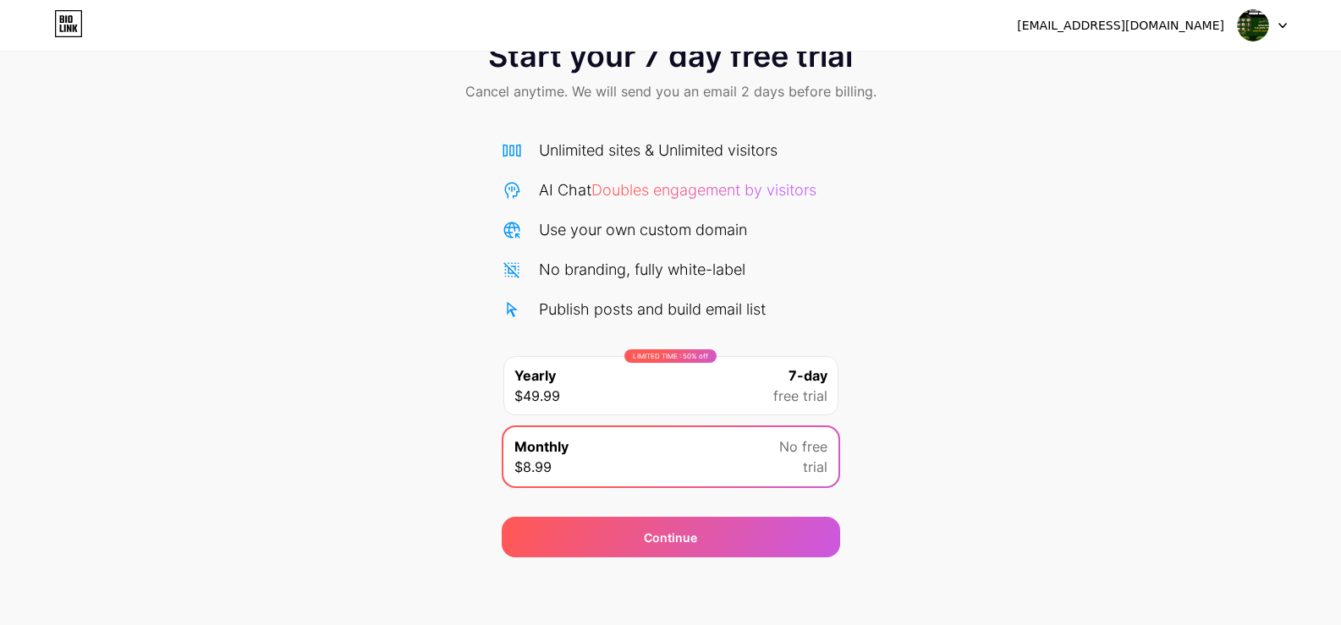
scroll to position [0, 0]
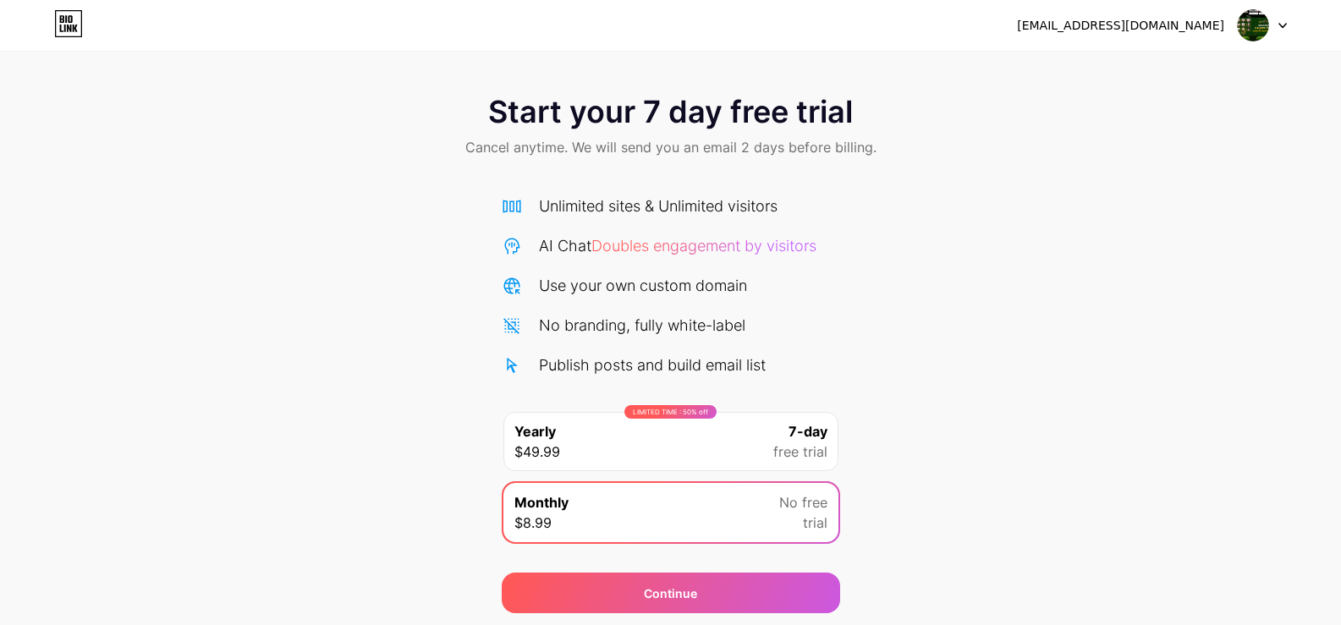
click at [61, 30] on icon at bounding box center [61, 29] width 3 height 8
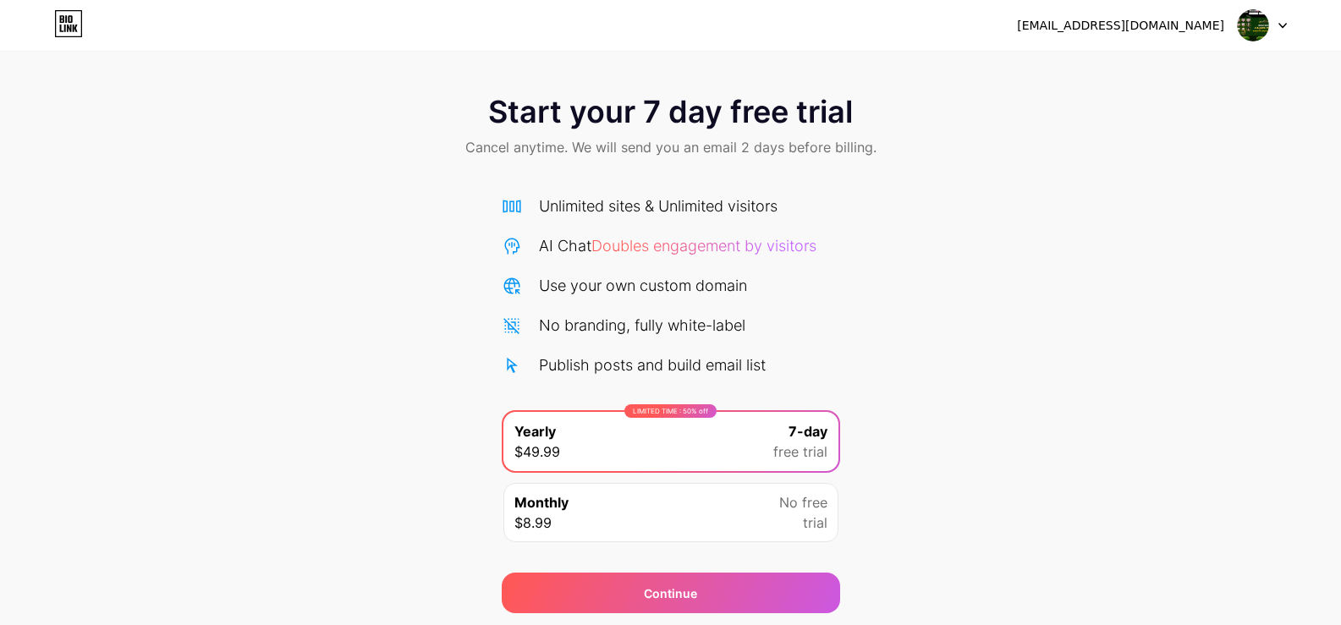
click at [1069, 359] on div "Start your 7 day free trial Cancel anytime. We will send you an email 2 days be…" at bounding box center [670, 346] width 1341 height 536
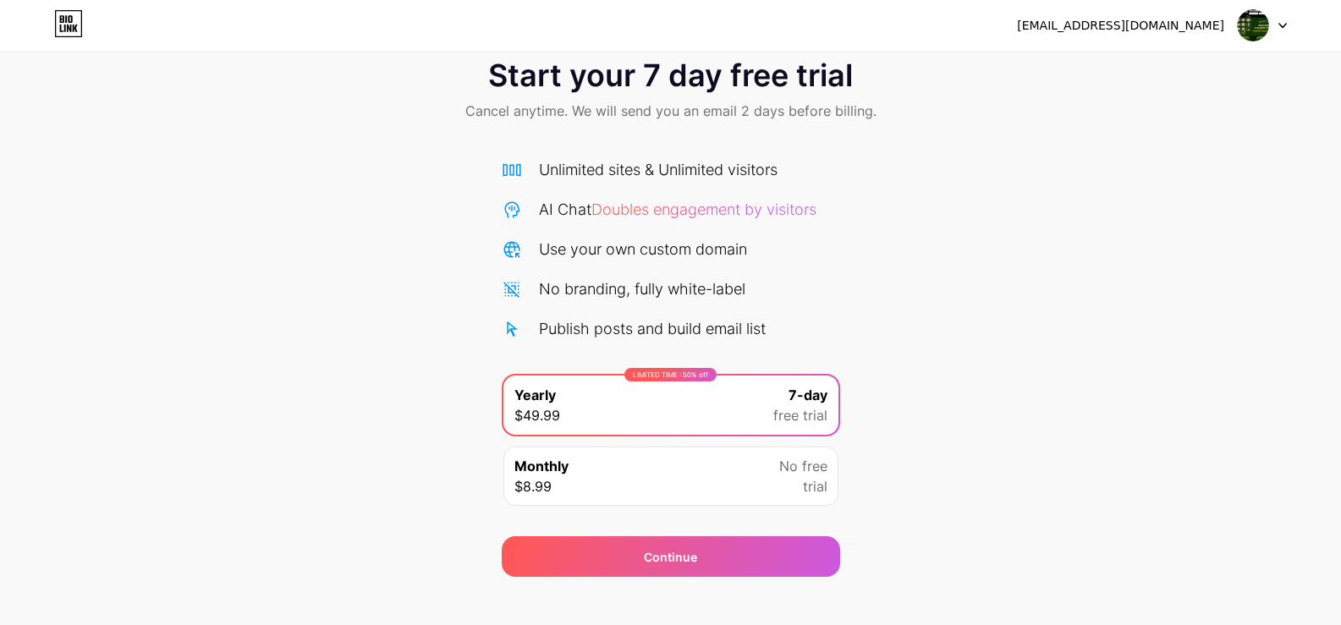
scroll to position [56, 0]
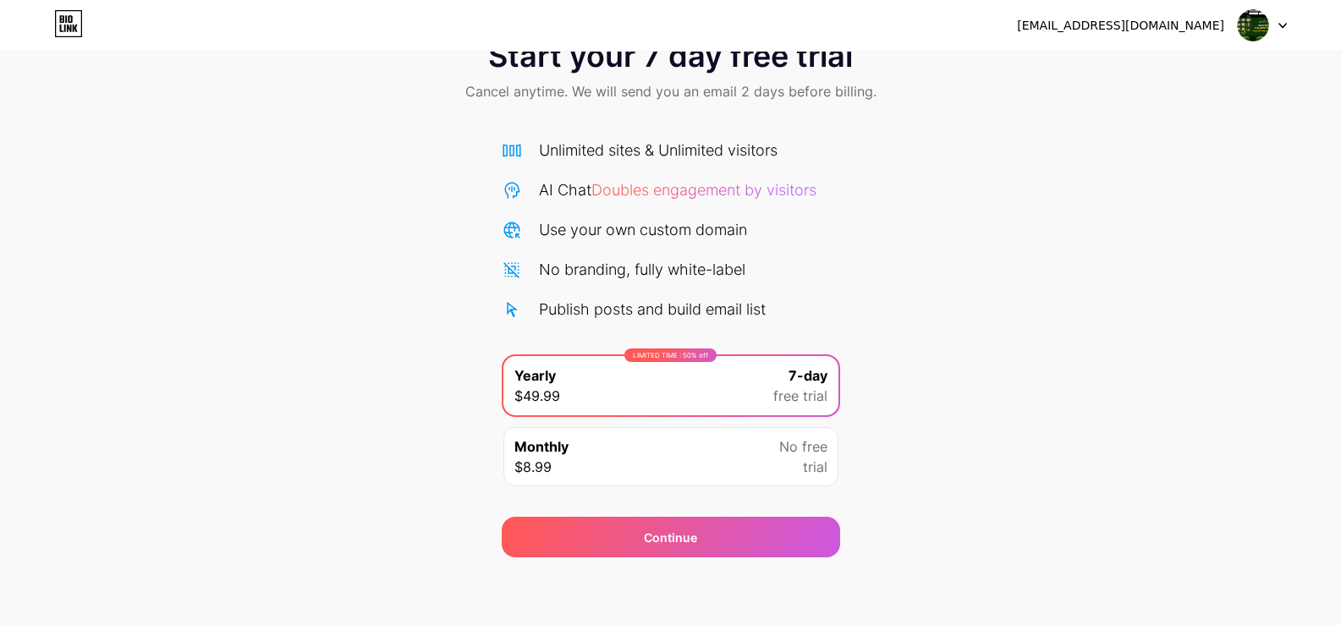
click at [1196, 22] on div "[EMAIL_ADDRESS][DOMAIN_NAME]" at bounding box center [1120, 26] width 207 height 18
click at [1272, 36] on div at bounding box center [1262, 25] width 49 height 30
click at [942, 184] on div "Start your 7 day free trial Cancel anytime. We will send you an email 2 days be…" at bounding box center [670, 290] width 1341 height 536
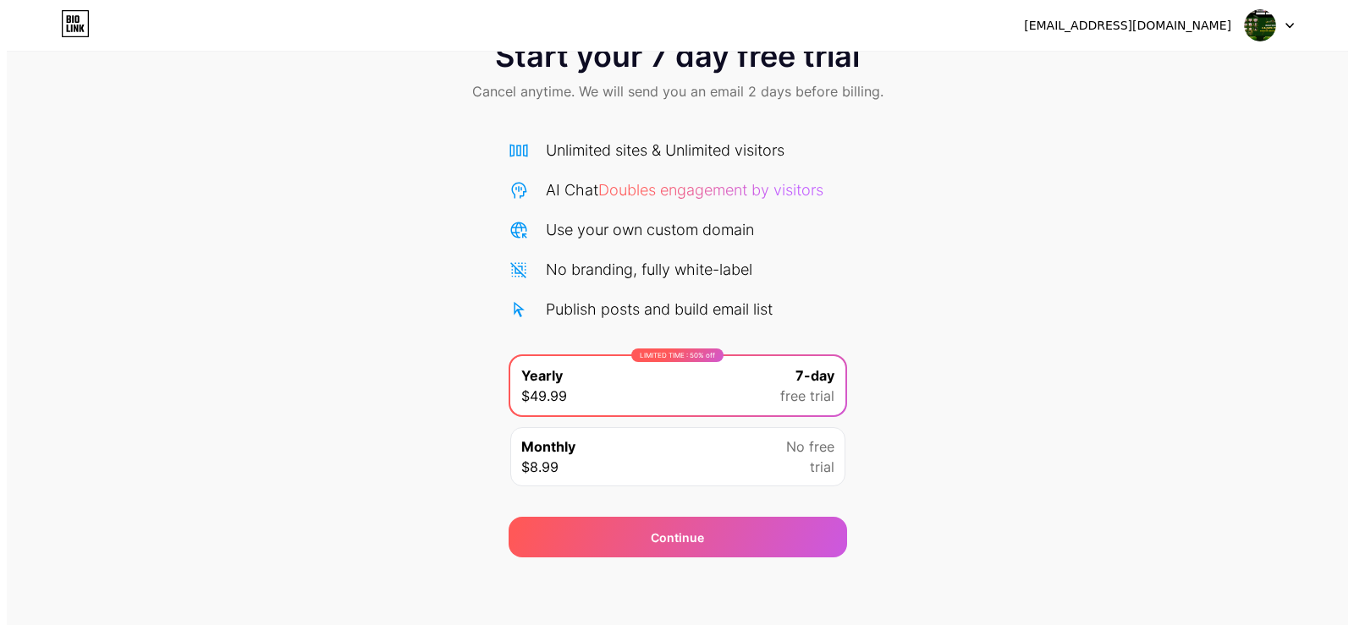
scroll to position [0, 0]
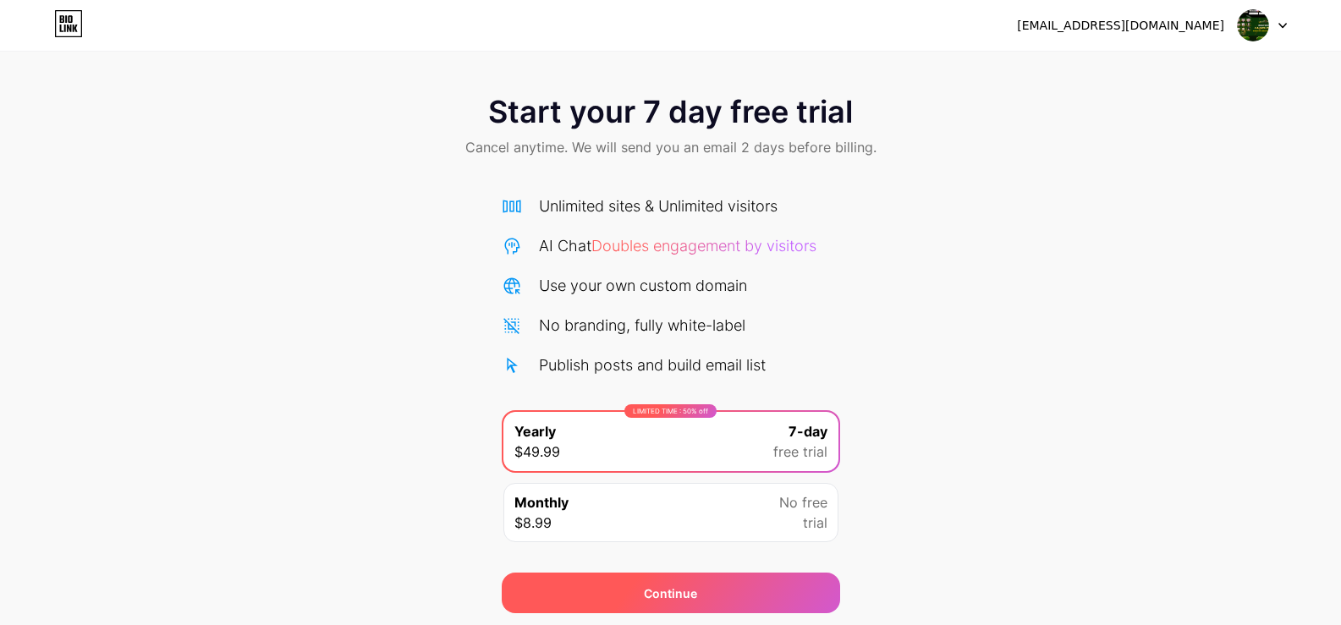
click at [799, 574] on div "Continue" at bounding box center [671, 593] width 338 height 41
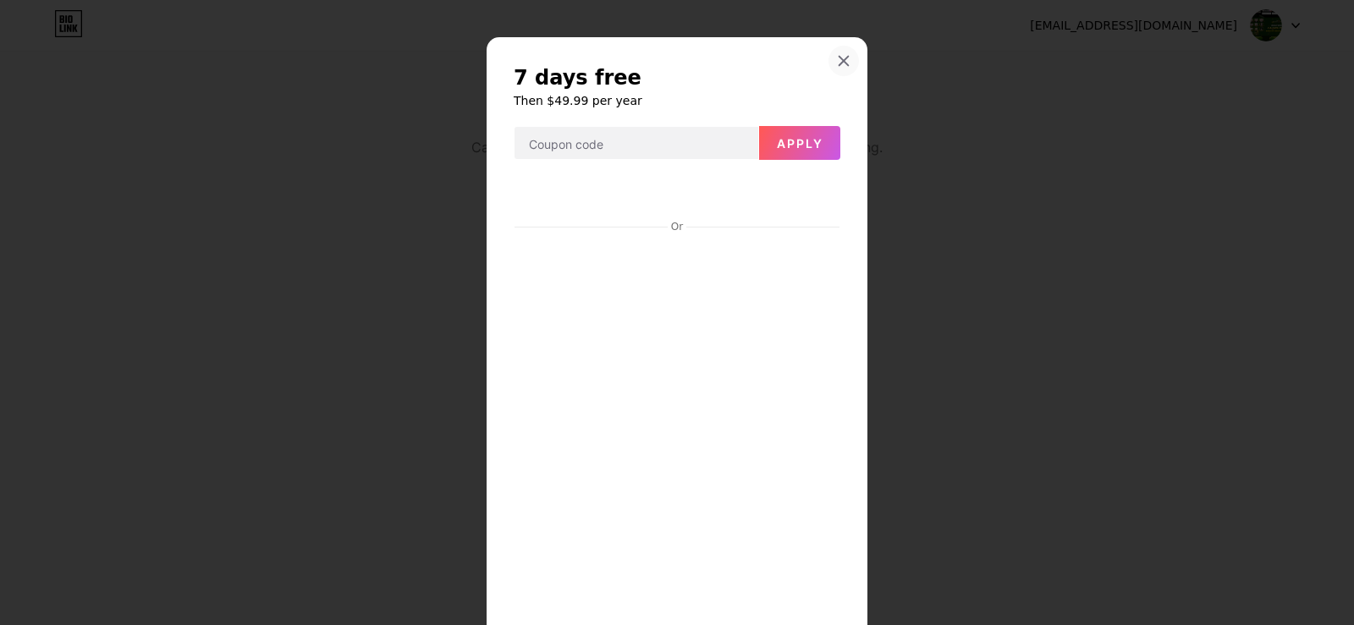
click at [839, 56] on icon at bounding box center [844, 61] width 14 height 14
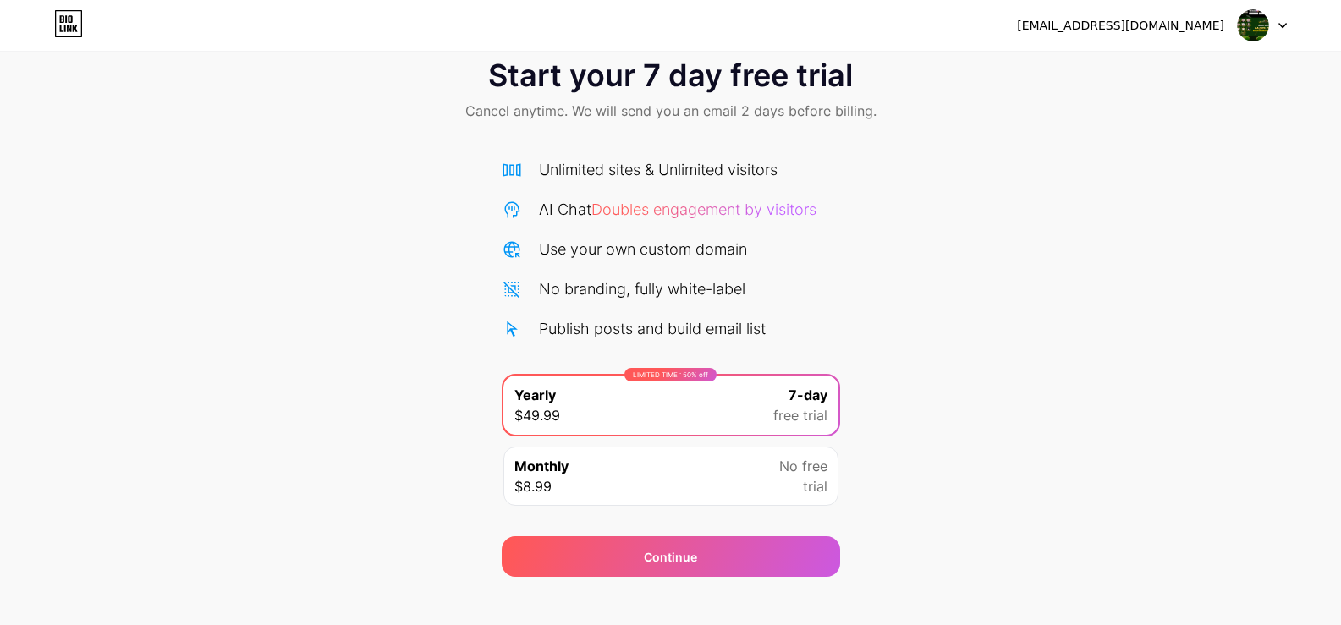
scroll to position [56, 0]
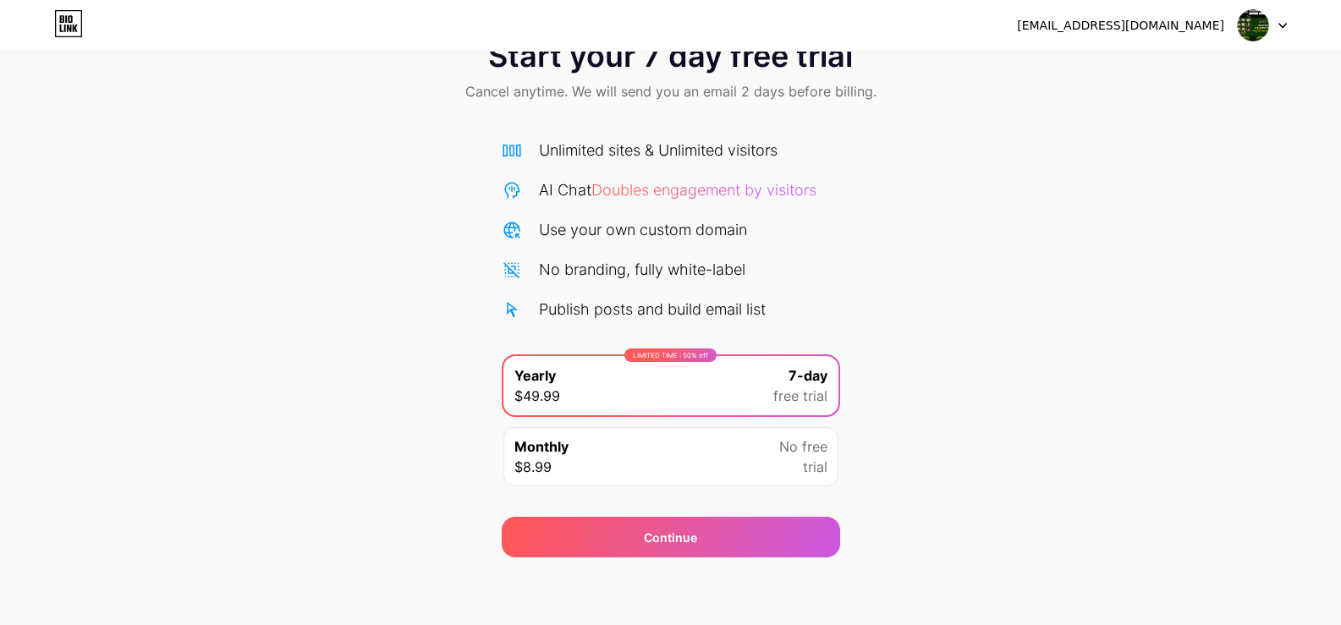
click at [1019, 346] on div "Start your 7 day free trial Cancel anytime. We will send you an email 2 days be…" at bounding box center [670, 290] width 1341 height 536
click at [699, 124] on div "Unlimited sites & Unlimited visitors AI Chat Doubles engagement by visitors Use…" at bounding box center [671, 309] width 338 height 375
click at [696, 134] on div "Unlimited sites & Unlimited visitors AI Chat Doubles engagement by visitors Use…" at bounding box center [671, 309] width 338 height 375
click at [767, 85] on span "Cancel anytime. We will send you an email 2 days before billing." at bounding box center [670, 91] width 411 height 20
click at [777, 81] on span "Cancel anytime. We will send you an email 2 days before billing." at bounding box center [670, 91] width 411 height 20
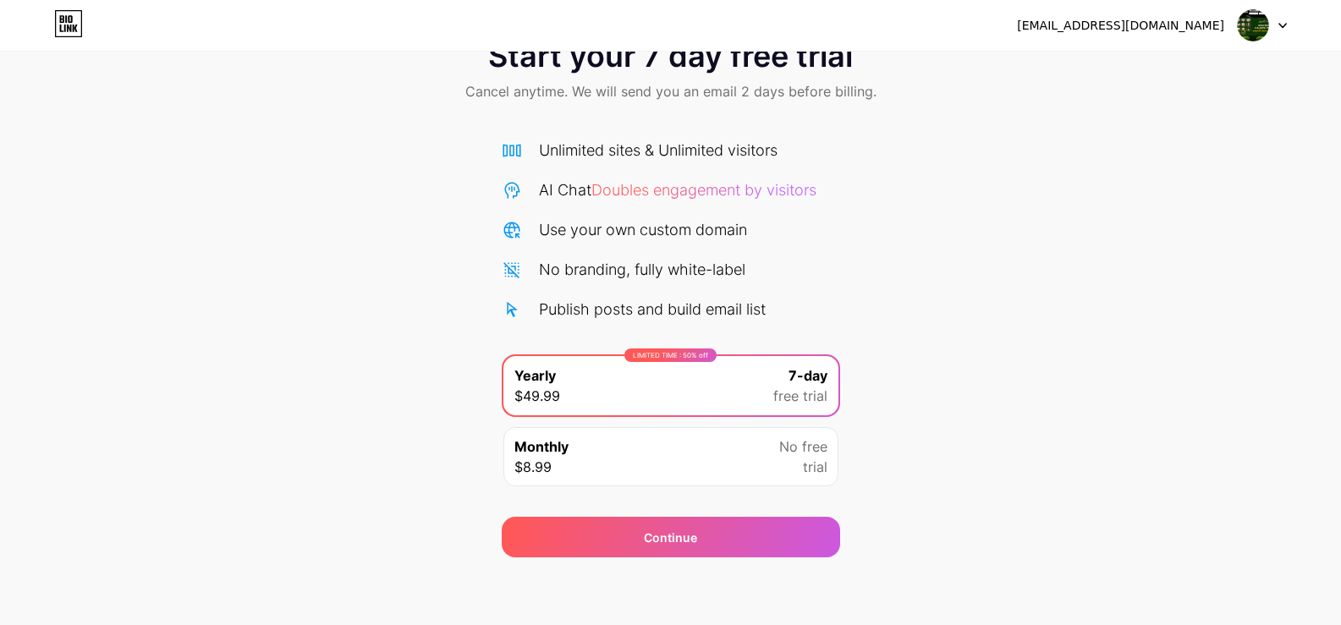
click at [777, 49] on div "[EMAIL_ADDRESS][DOMAIN_NAME] Logout" at bounding box center [670, 25] width 1341 height 51
drag, startPoint x: 777, startPoint y: 49, endPoint x: 793, endPoint y: 47, distance: 16.3
click at [782, 47] on div "[EMAIL_ADDRESS][DOMAIN_NAME] Logout" at bounding box center [670, 25] width 1341 height 51
click at [1081, 149] on div "Start your 7 day free trial Cancel anytime. We will send you an email 2 days be…" at bounding box center [670, 290] width 1341 height 536
